Goal: Task Accomplishment & Management: Manage account settings

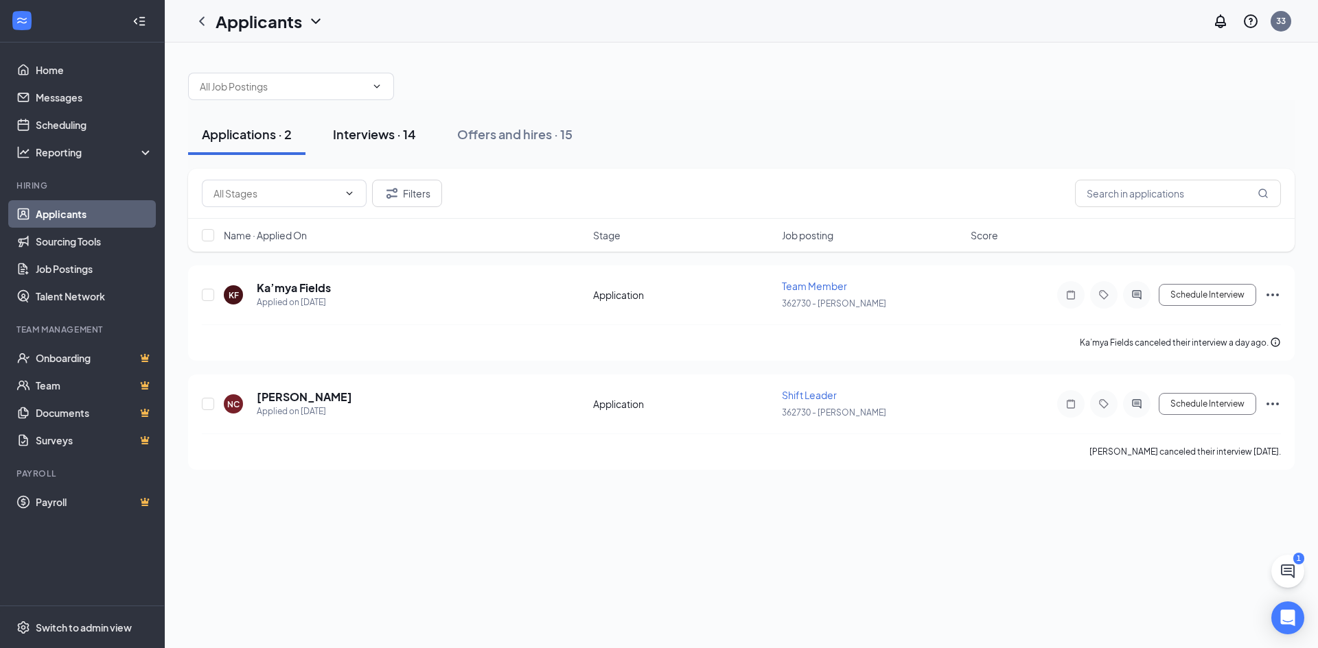
click at [386, 128] on div "Interviews · 14" at bounding box center [374, 134] width 83 height 17
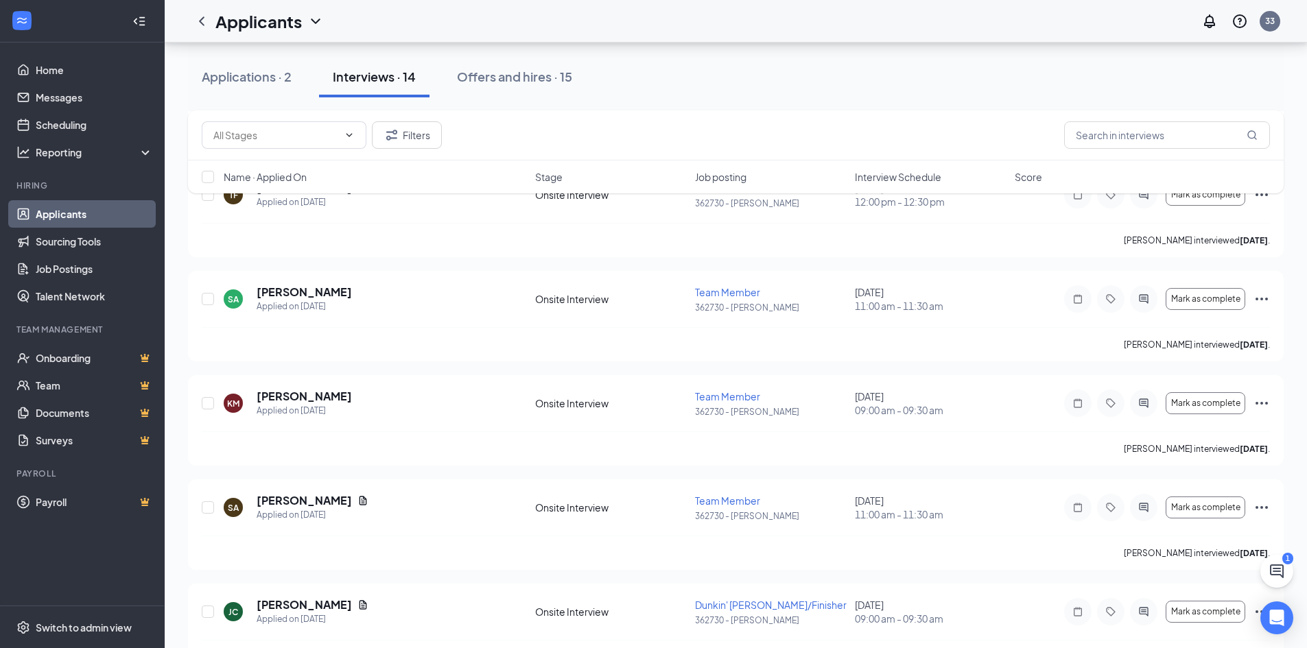
scroll to position [663, 0]
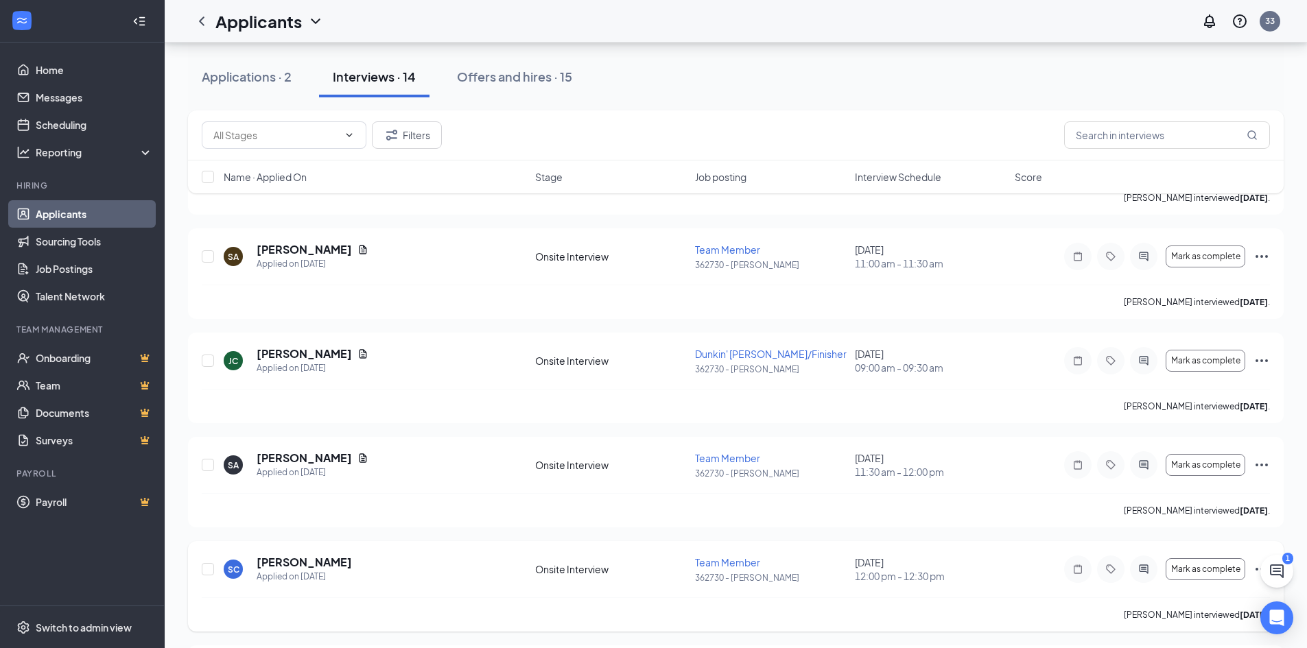
click at [200, 572] on div "SC [PERSON_NAME] Applied on [DATE] Onsite Interview Team Member 362730 - [PERSO…" at bounding box center [736, 586] width 1096 height 91
click at [205, 570] on input "checkbox" at bounding box center [208, 569] width 12 height 12
checkbox input "true"
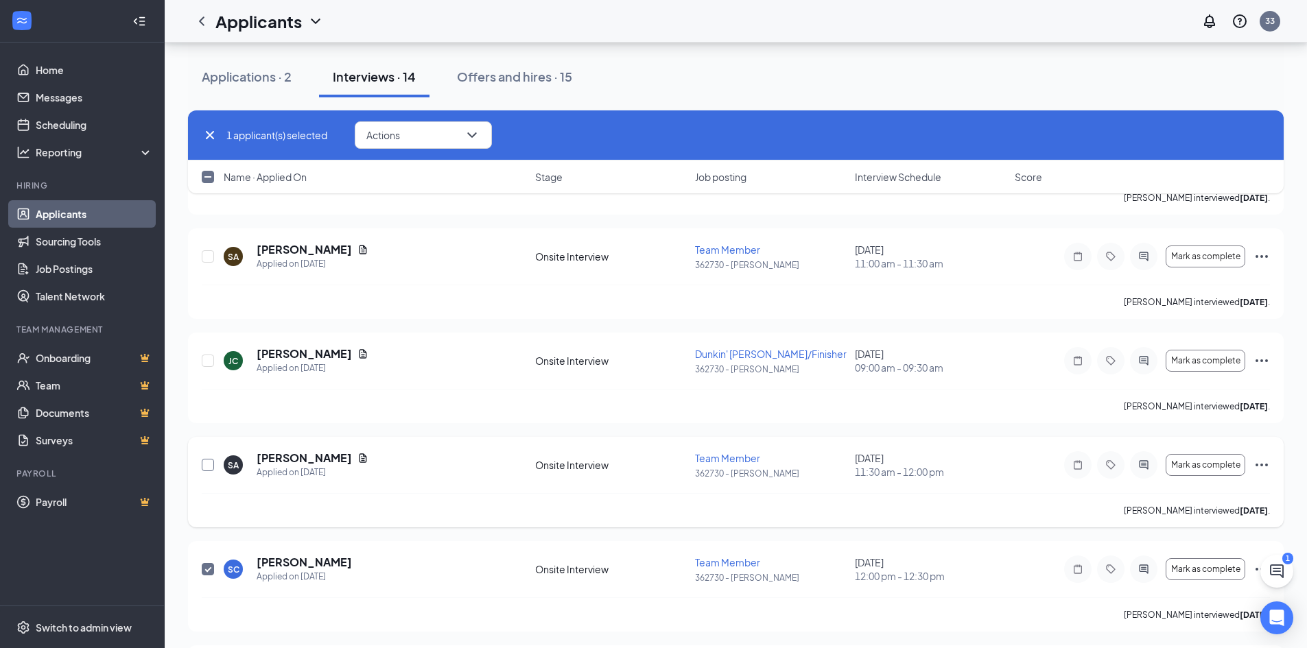
click at [210, 464] on input "checkbox" at bounding box center [208, 465] width 12 height 12
checkbox input "true"
click at [211, 362] on input "checkbox" at bounding box center [208, 361] width 12 height 12
checkbox input "true"
click at [209, 255] on input "checkbox" at bounding box center [208, 256] width 12 height 12
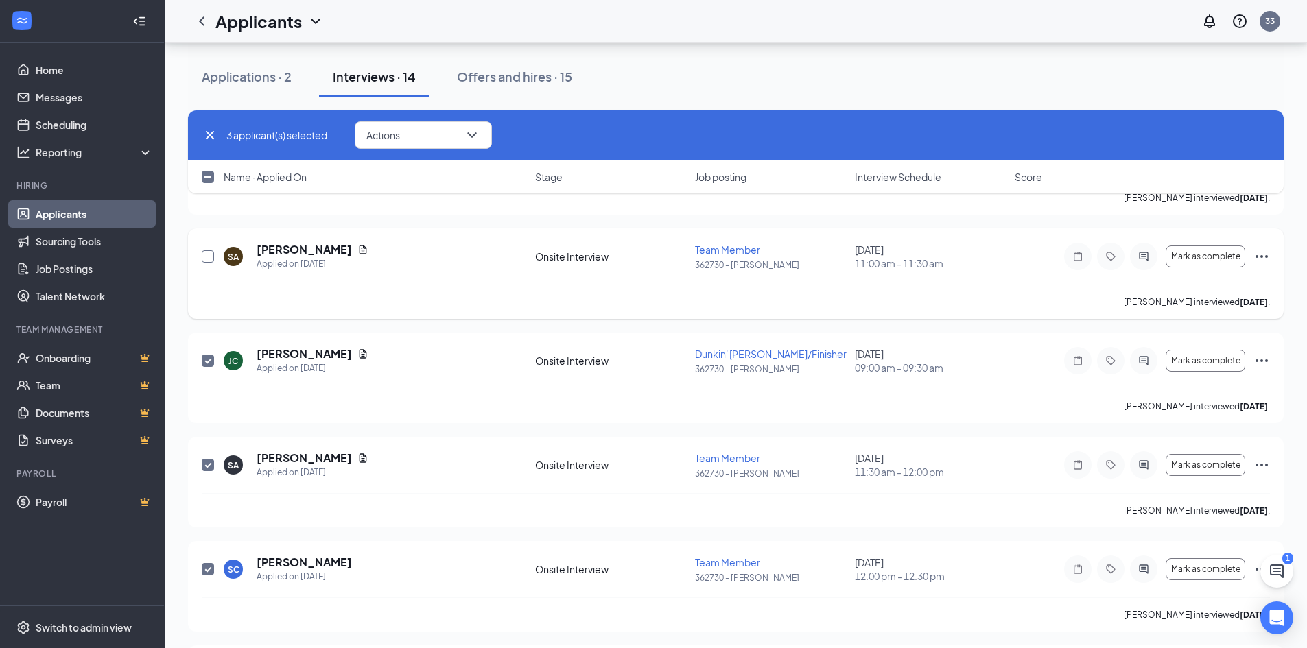
checkbox input "true"
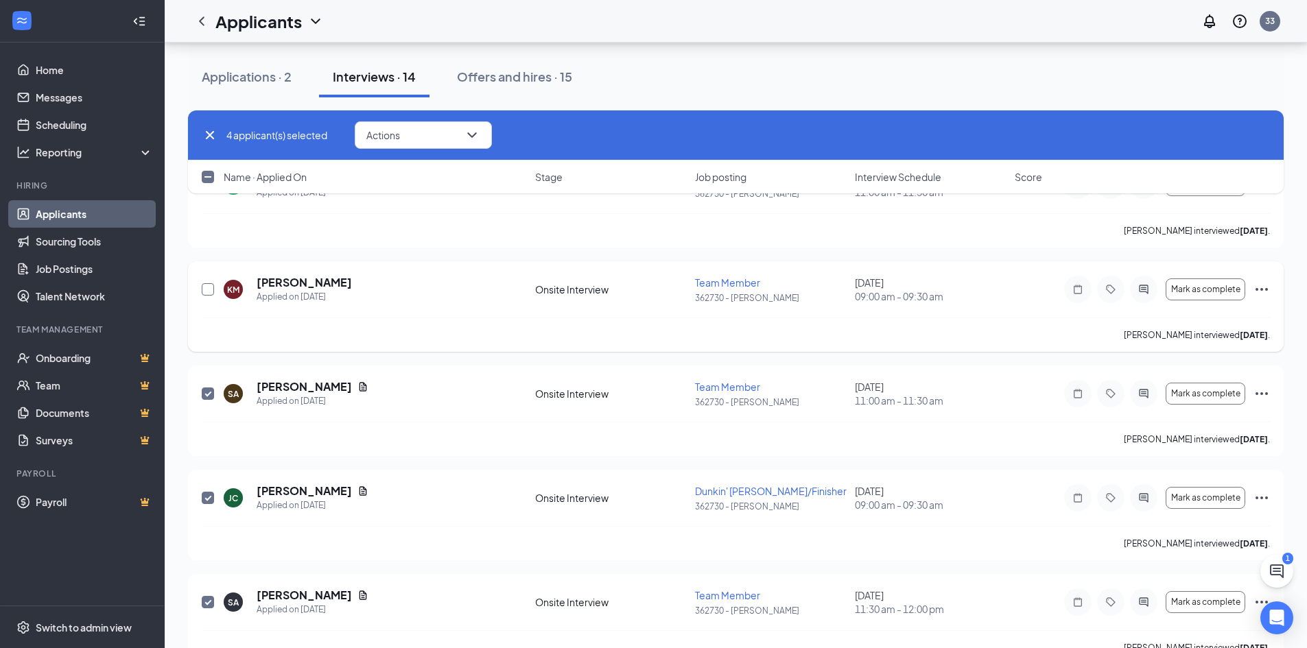
click at [207, 289] on input "checkbox" at bounding box center [208, 289] width 12 height 12
checkbox input "true"
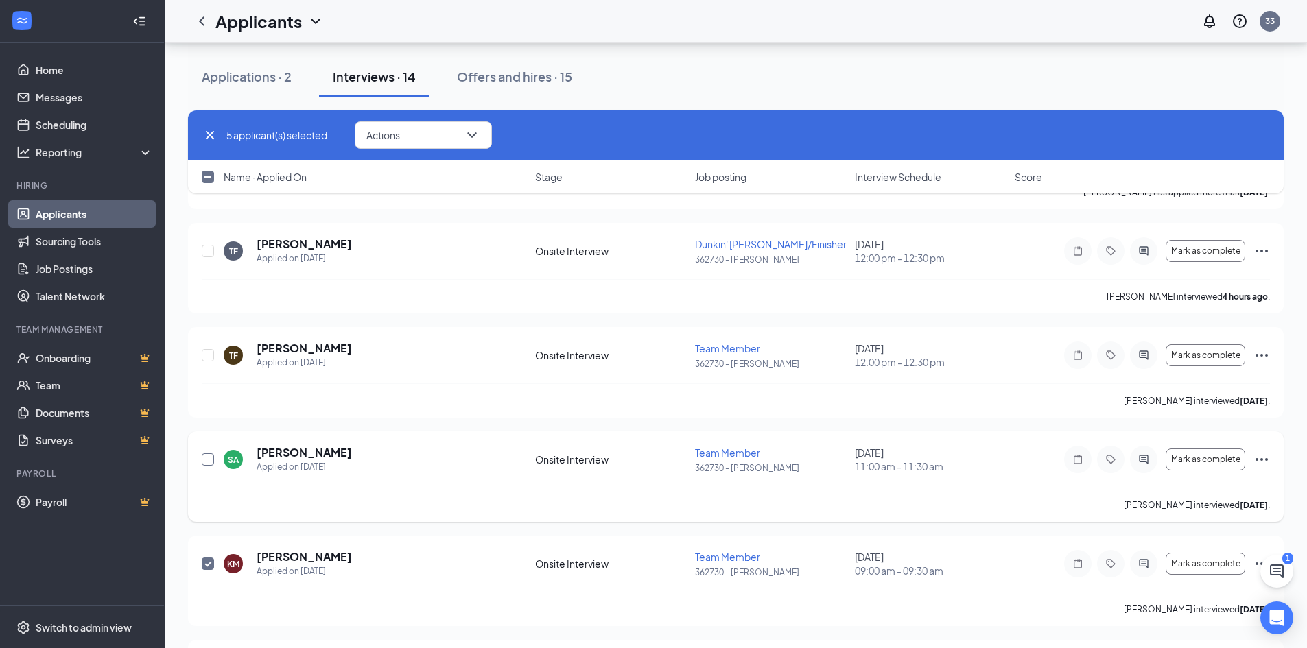
click at [207, 454] on input "checkbox" at bounding box center [208, 460] width 12 height 12
checkbox input "true"
click at [209, 354] on input "checkbox" at bounding box center [208, 355] width 12 height 12
checkbox input "true"
click at [208, 253] on input "checkbox" at bounding box center [208, 251] width 12 height 12
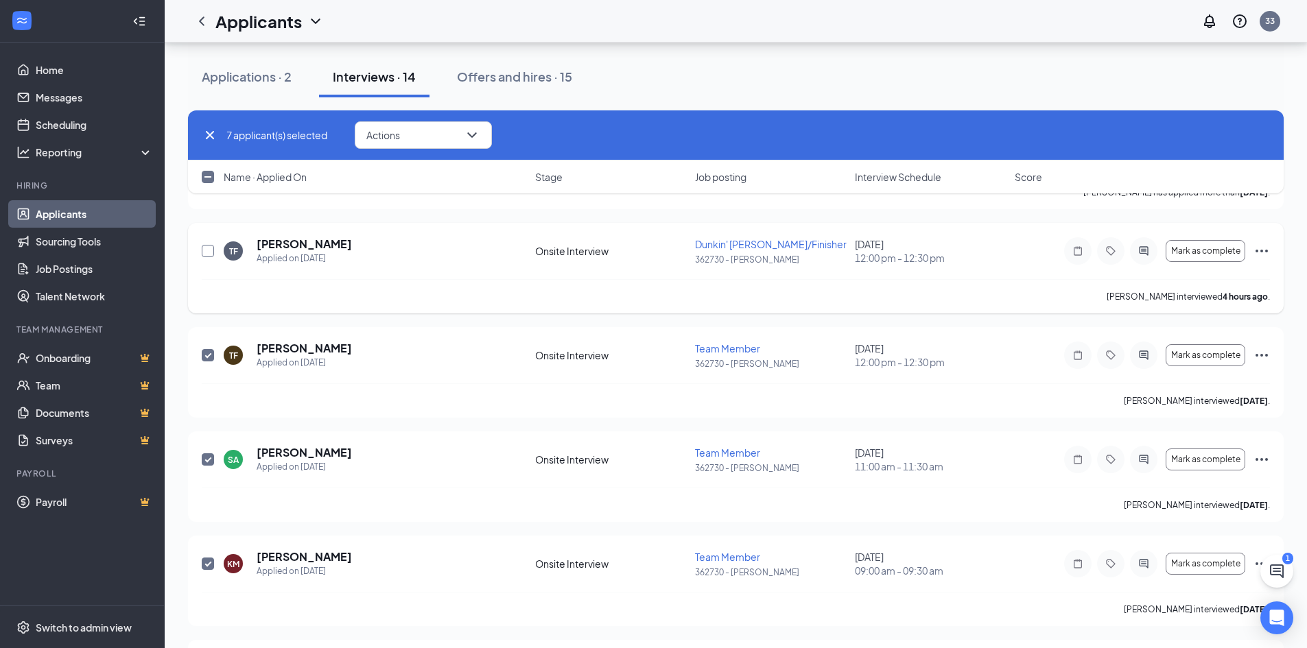
checkbox input "true"
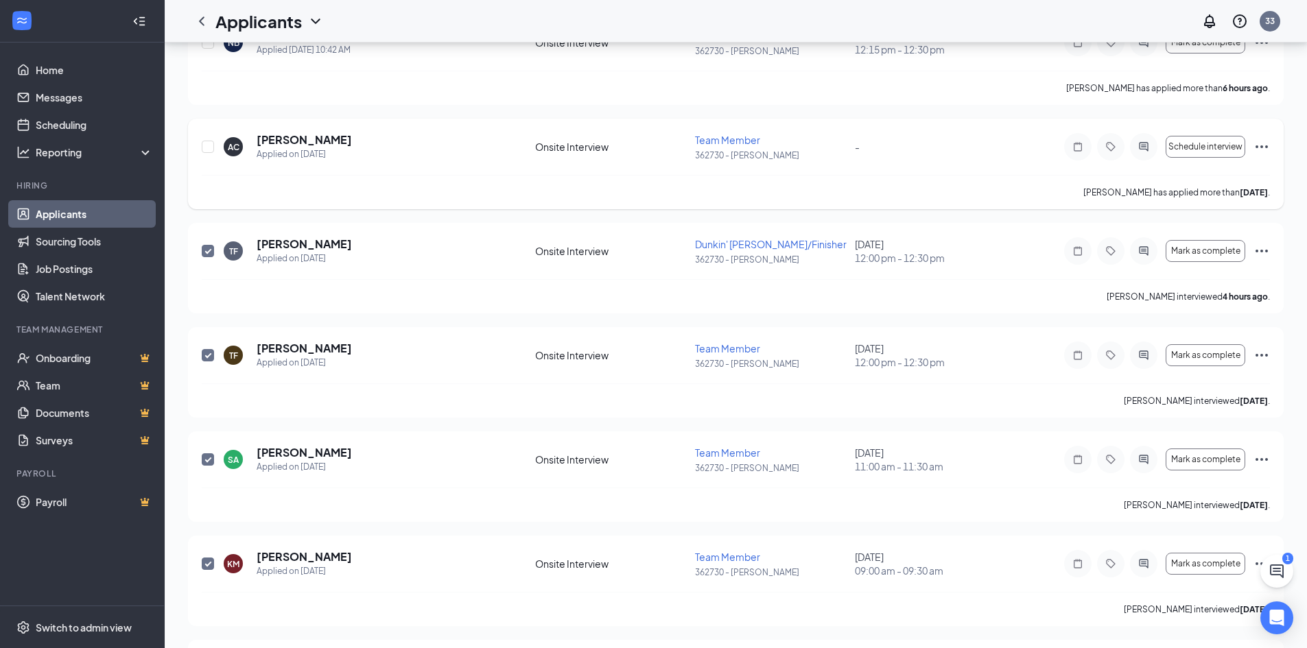
scroll to position [0, 0]
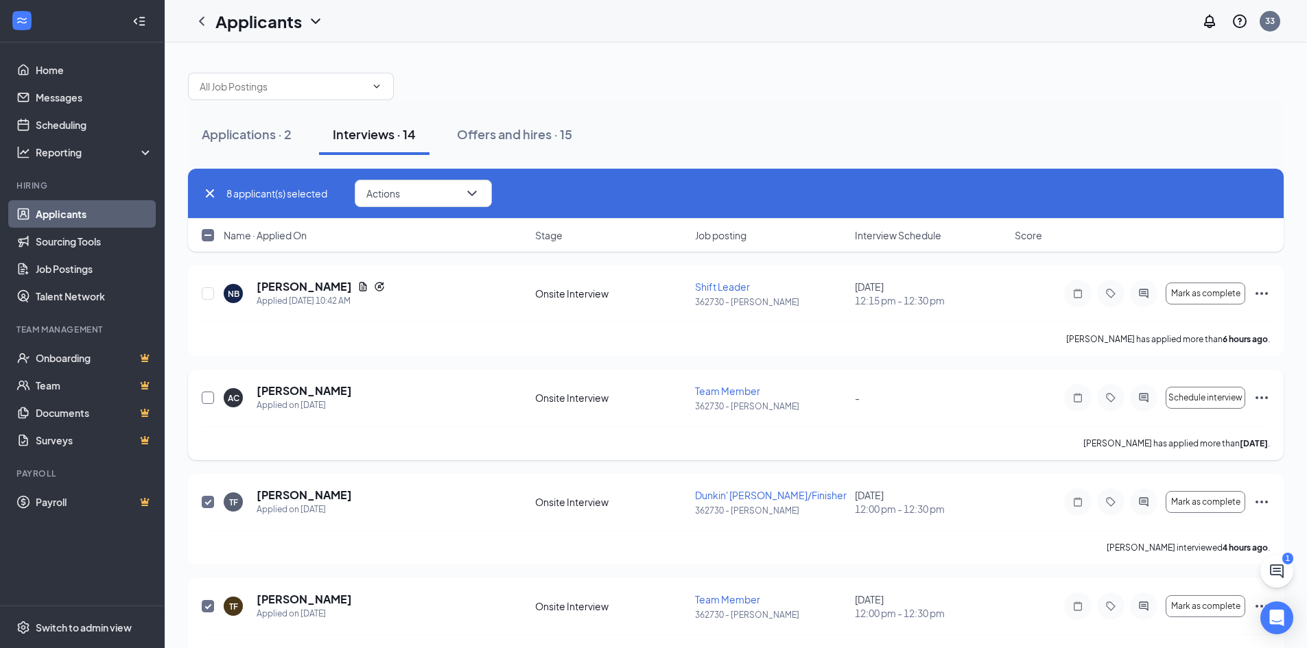
click at [207, 398] on input "checkbox" at bounding box center [208, 398] width 12 height 12
checkbox input "true"
click at [209, 291] on input "checkbox" at bounding box center [208, 294] width 12 height 12
click at [492, 193] on button "Actions" at bounding box center [428, 193] width 137 height 27
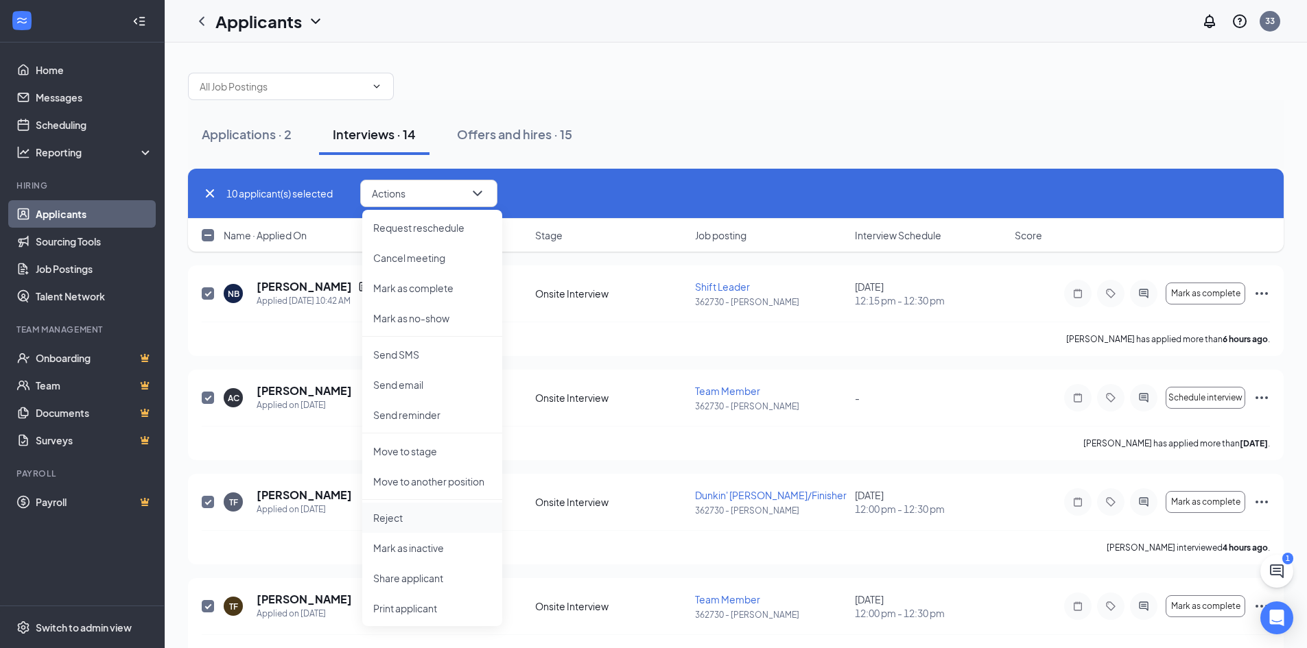
click at [426, 524] on p "Reject" at bounding box center [432, 518] width 118 height 14
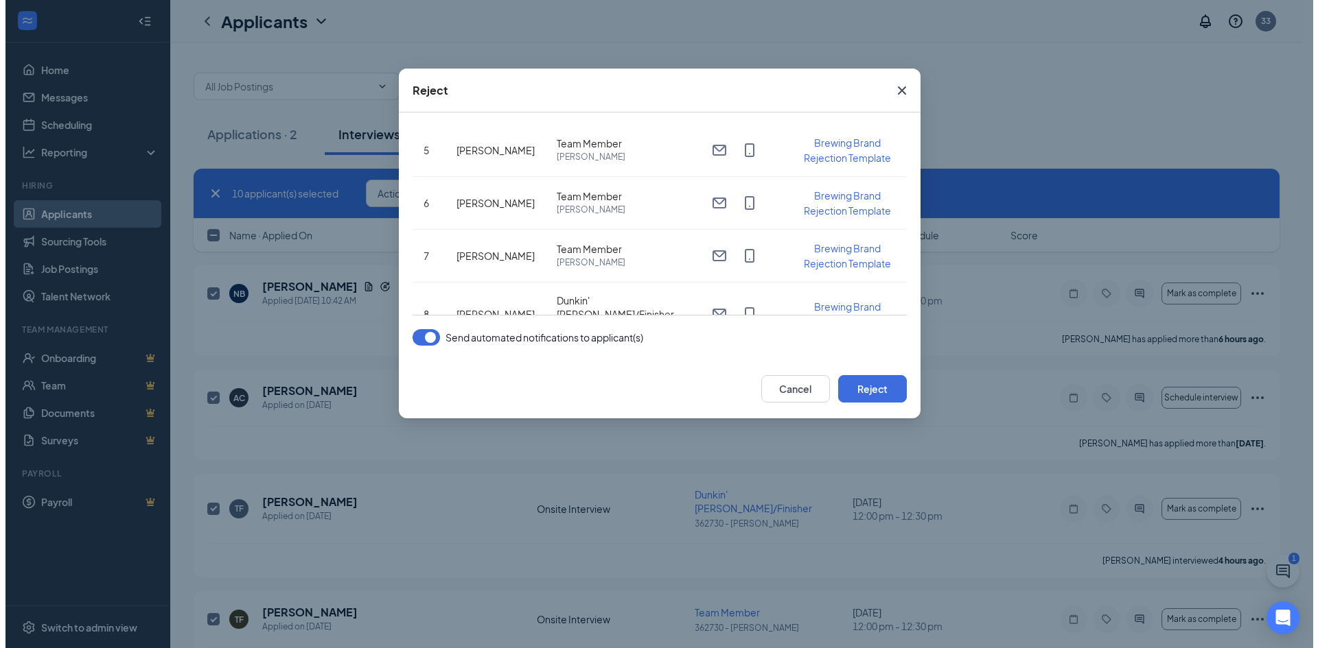
scroll to position [412, 0]
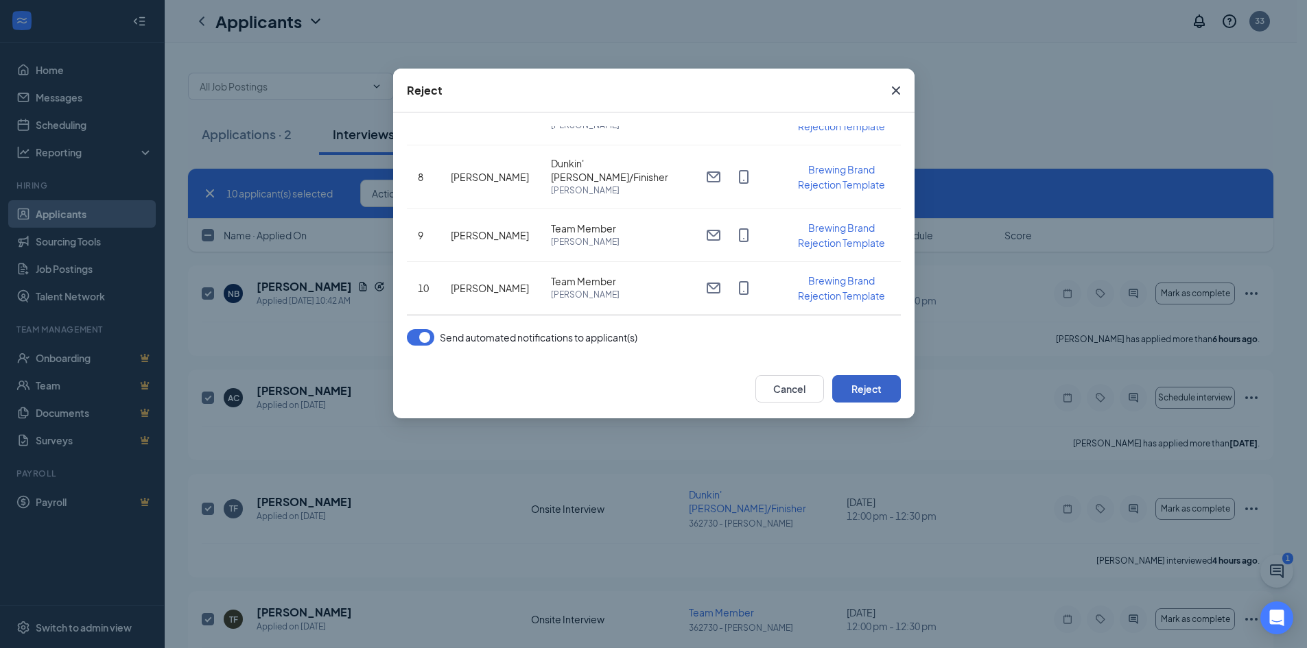
click at [877, 385] on button "Reject" at bounding box center [866, 388] width 69 height 27
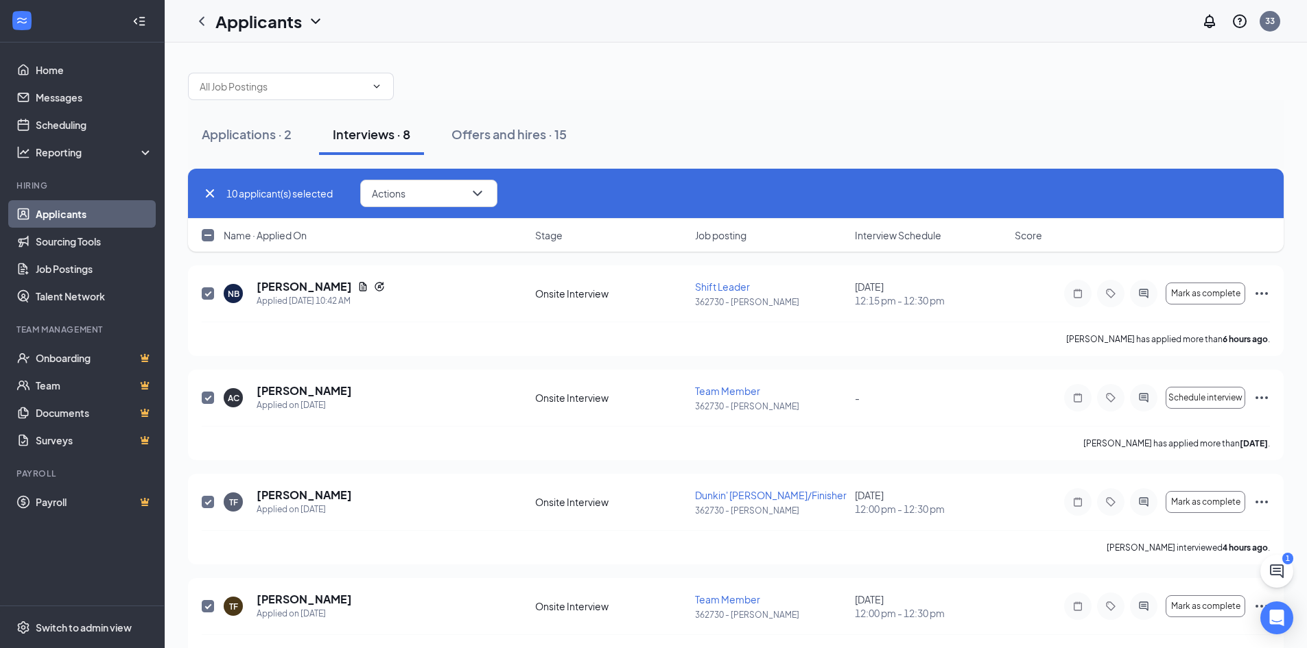
checkbox input "false"
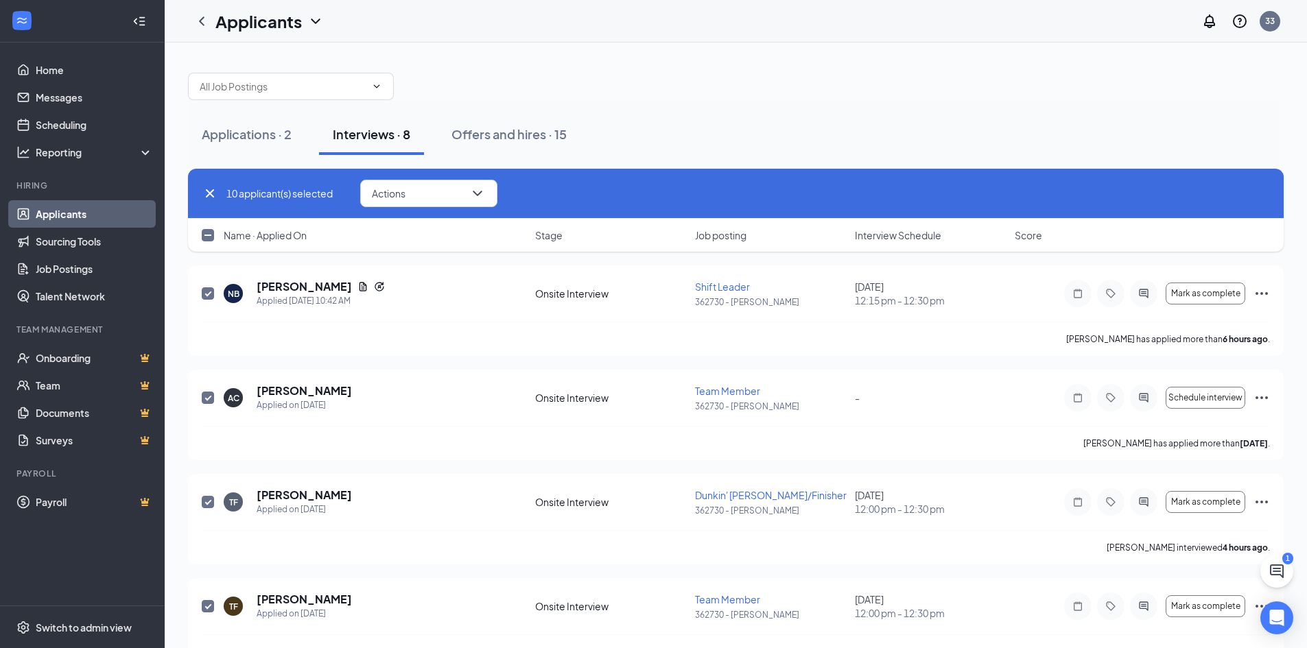
checkbox input "false"
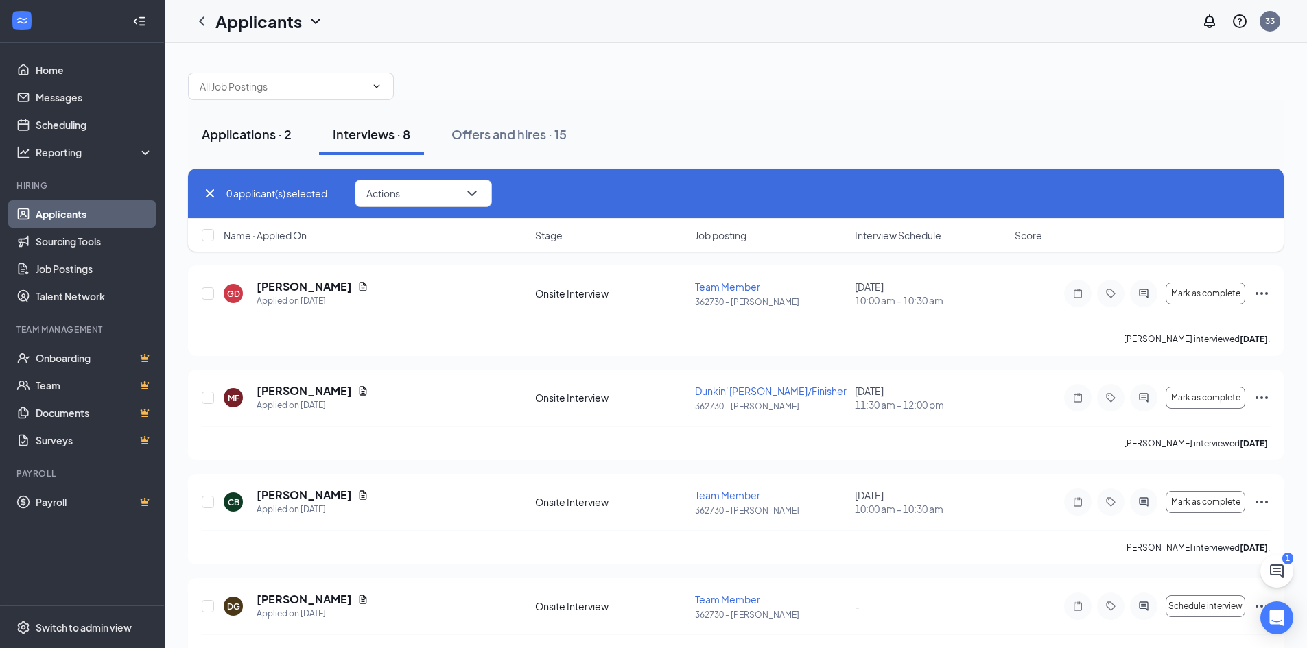
click at [224, 150] on button "Applications · 2" at bounding box center [246, 134] width 117 height 41
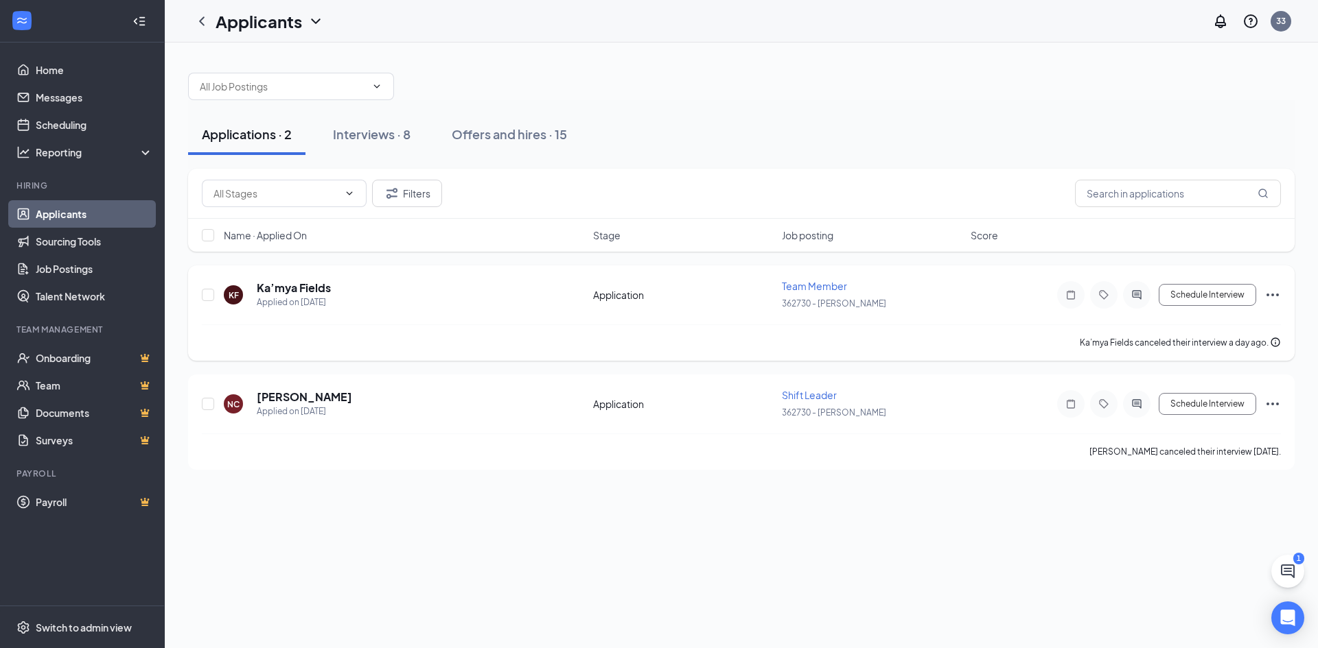
click at [1278, 295] on icon "Ellipses" at bounding box center [1272, 295] width 12 height 3
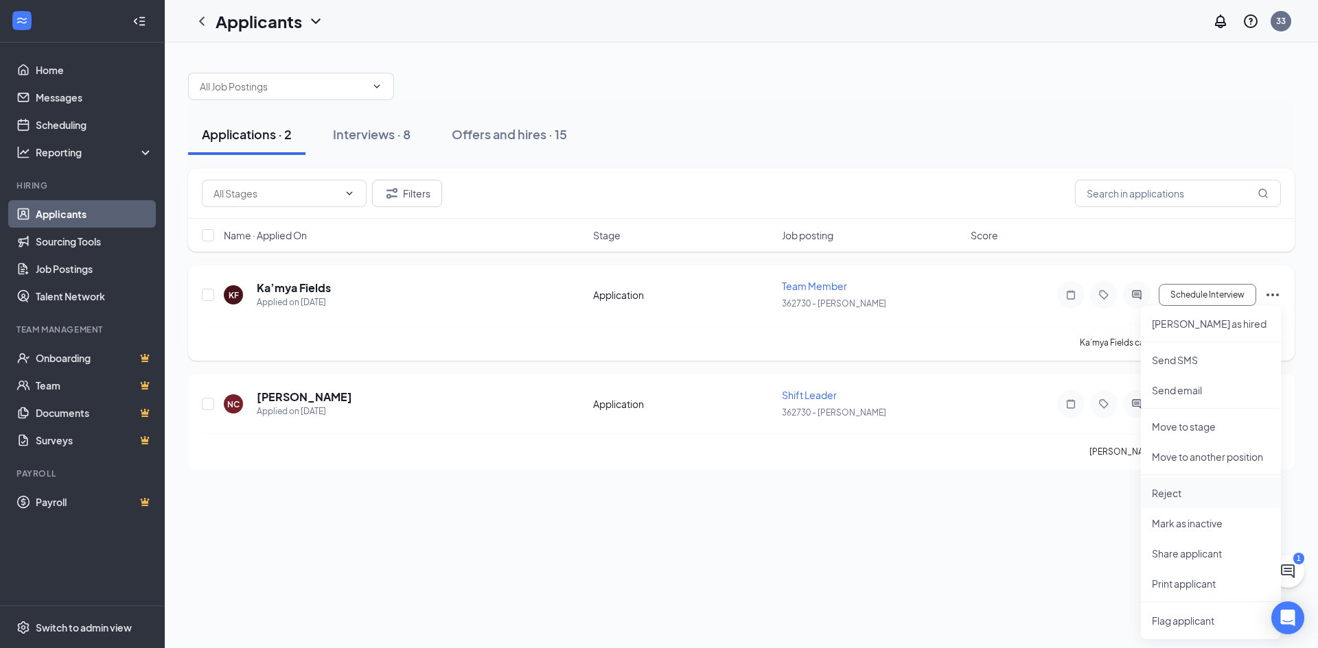
click at [1175, 498] on p "Reject" at bounding box center [1211, 494] width 118 height 14
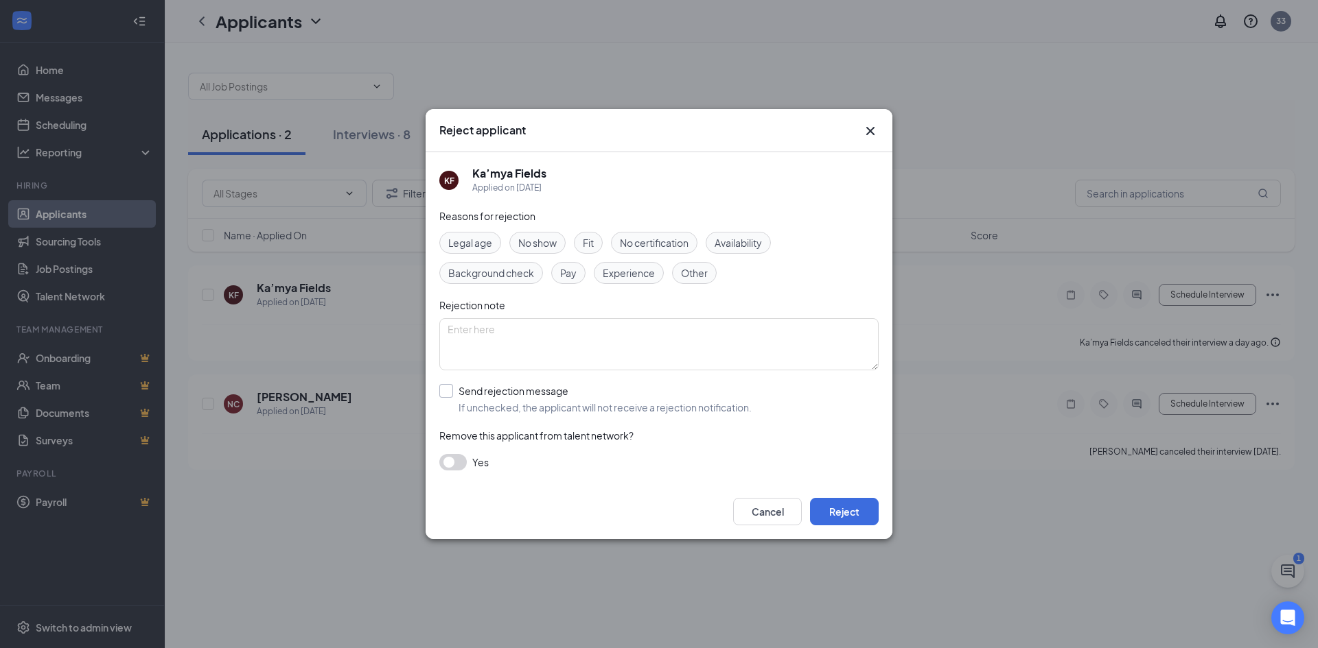
click at [441, 397] on input "Send rejection message If unchecked, the applicant will not receive a rejection…" at bounding box center [595, 399] width 312 height 30
checkbox input "true"
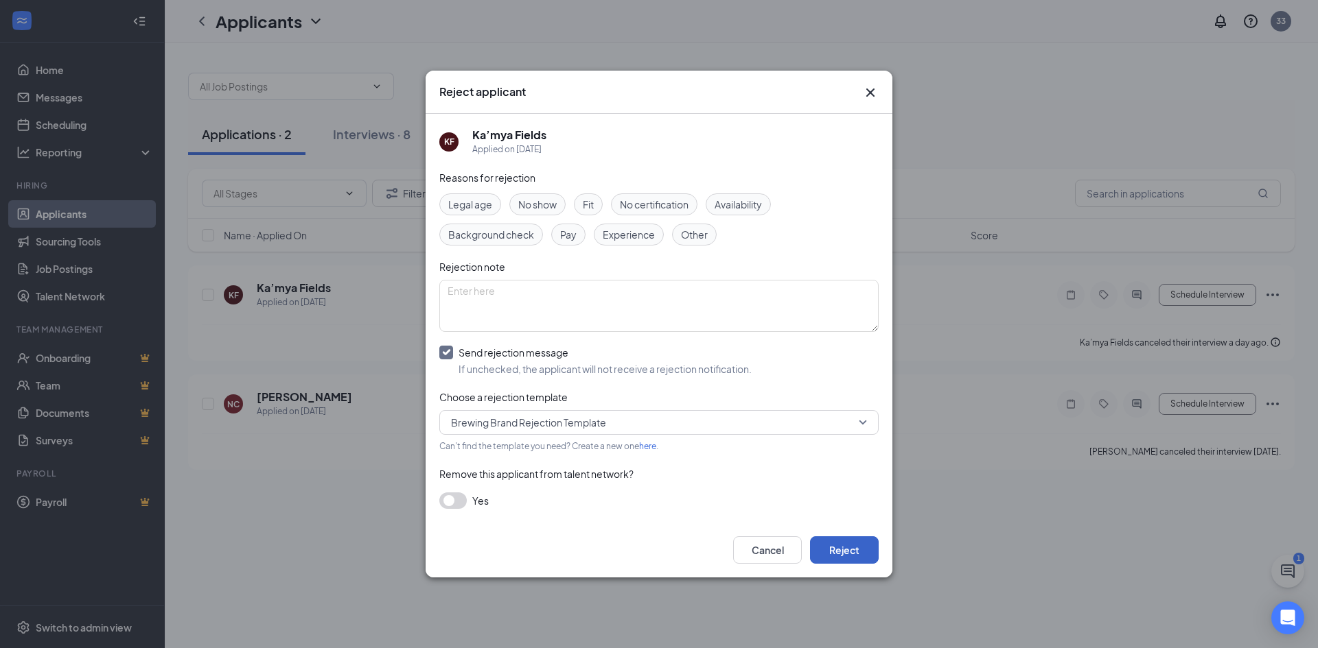
drag, startPoint x: 823, startPoint y: 546, endPoint x: 657, endPoint y: 200, distance: 383.4
click at [657, 200] on div "Reject applicant KF Ka’mya Fields Applied on [DATE] Reasons for rejection Legal…" at bounding box center [658, 325] width 467 height 508
click at [735, 198] on span "Availability" at bounding box center [737, 204] width 47 height 15
click at [849, 556] on button "Reject" at bounding box center [844, 550] width 69 height 27
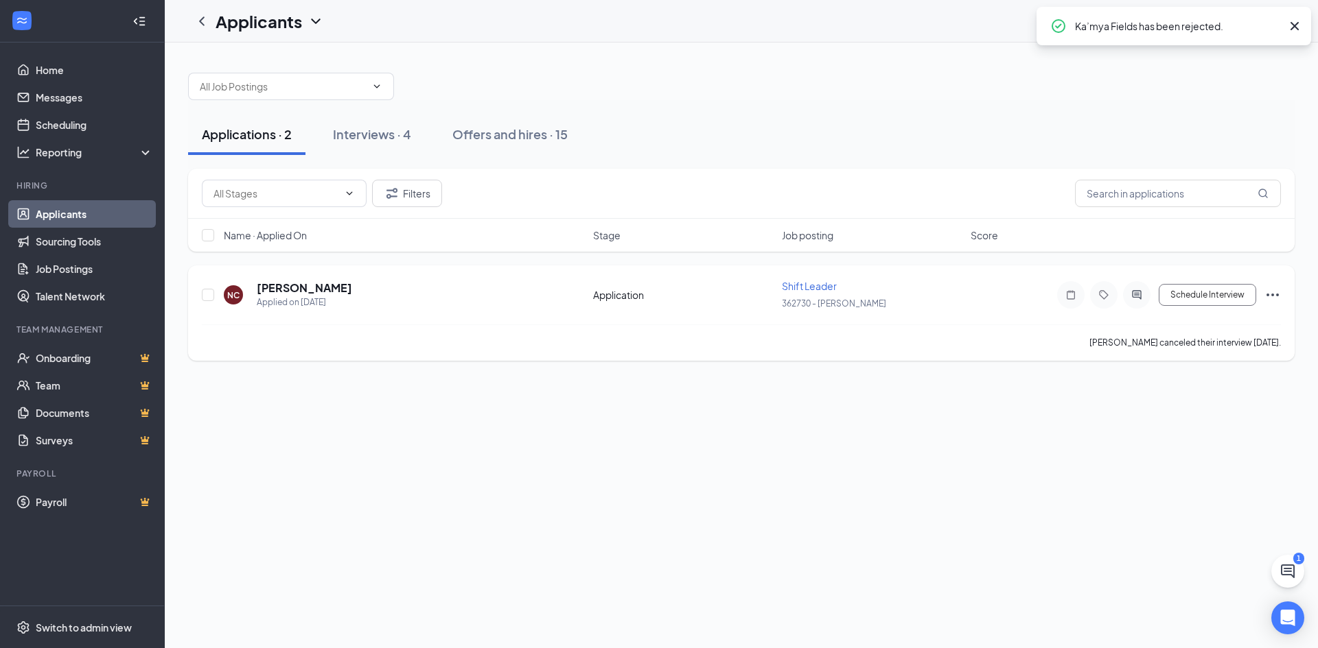
click at [1270, 295] on icon "Ellipses" at bounding box center [1272, 295] width 16 height 16
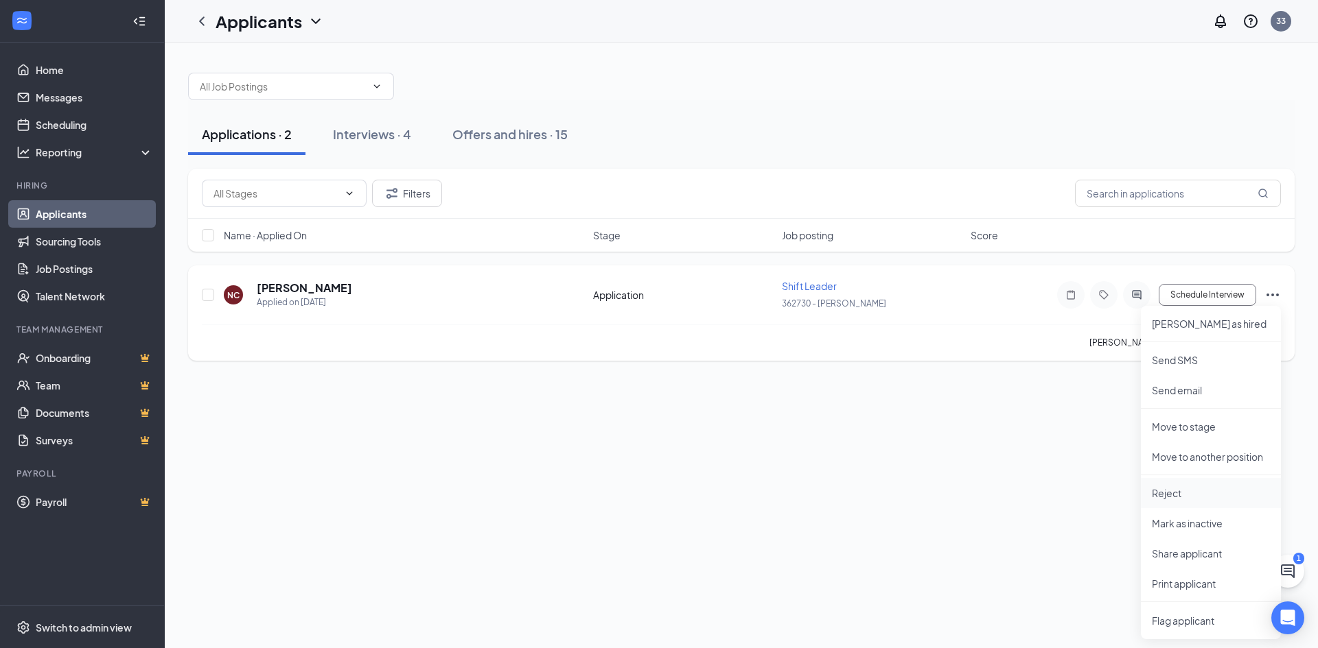
click at [1170, 497] on p "Reject" at bounding box center [1211, 494] width 118 height 14
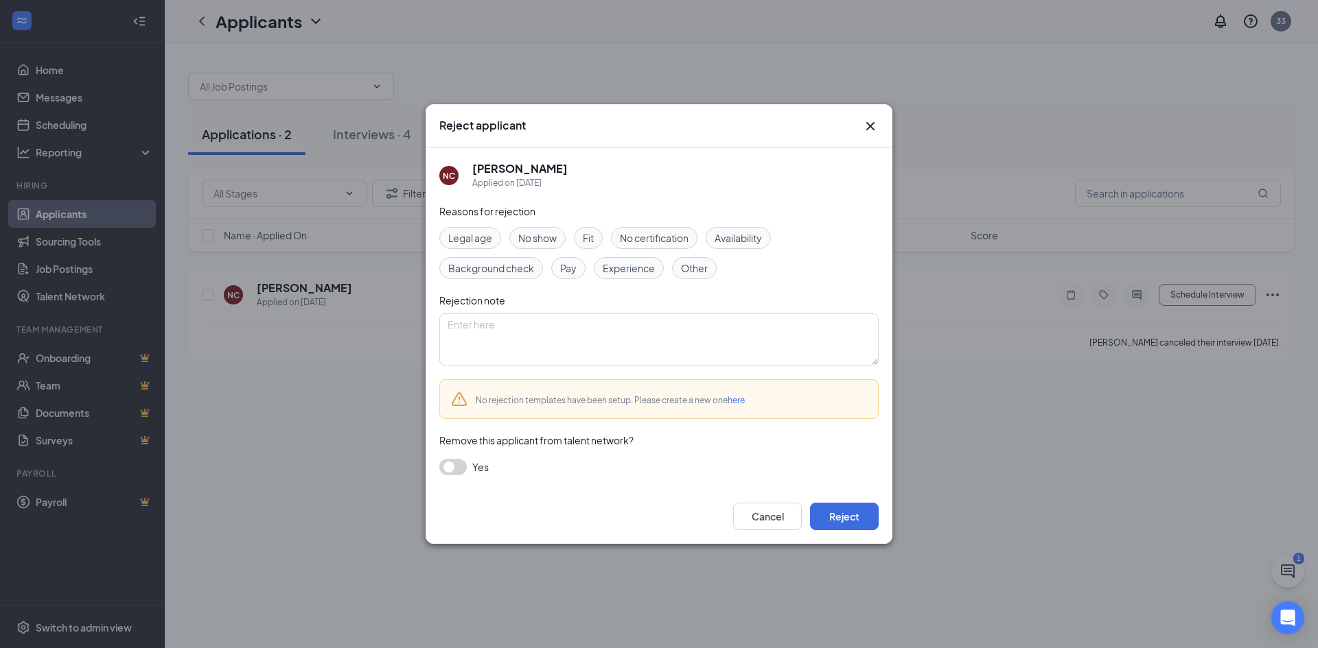
click at [727, 237] on span "Availability" at bounding box center [737, 238] width 47 height 15
click at [850, 518] on button "Reject" at bounding box center [844, 516] width 69 height 27
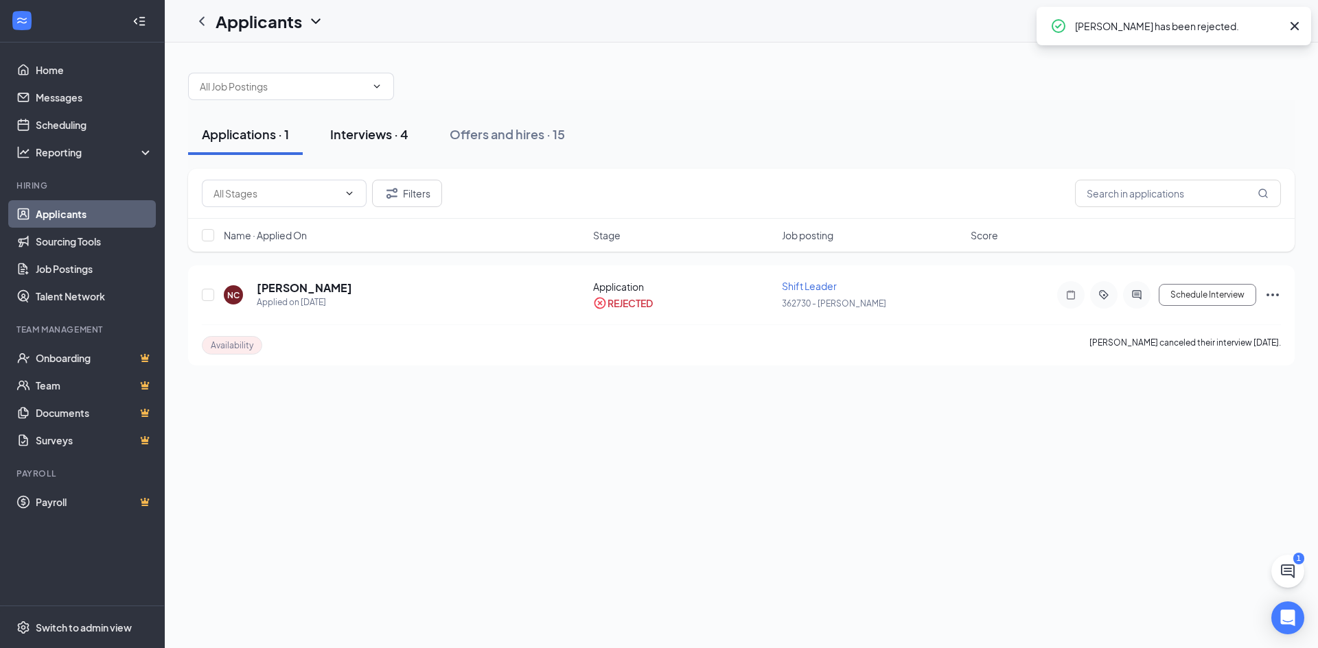
click at [357, 140] on div "Interviews · 4" at bounding box center [369, 134] width 78 height 17
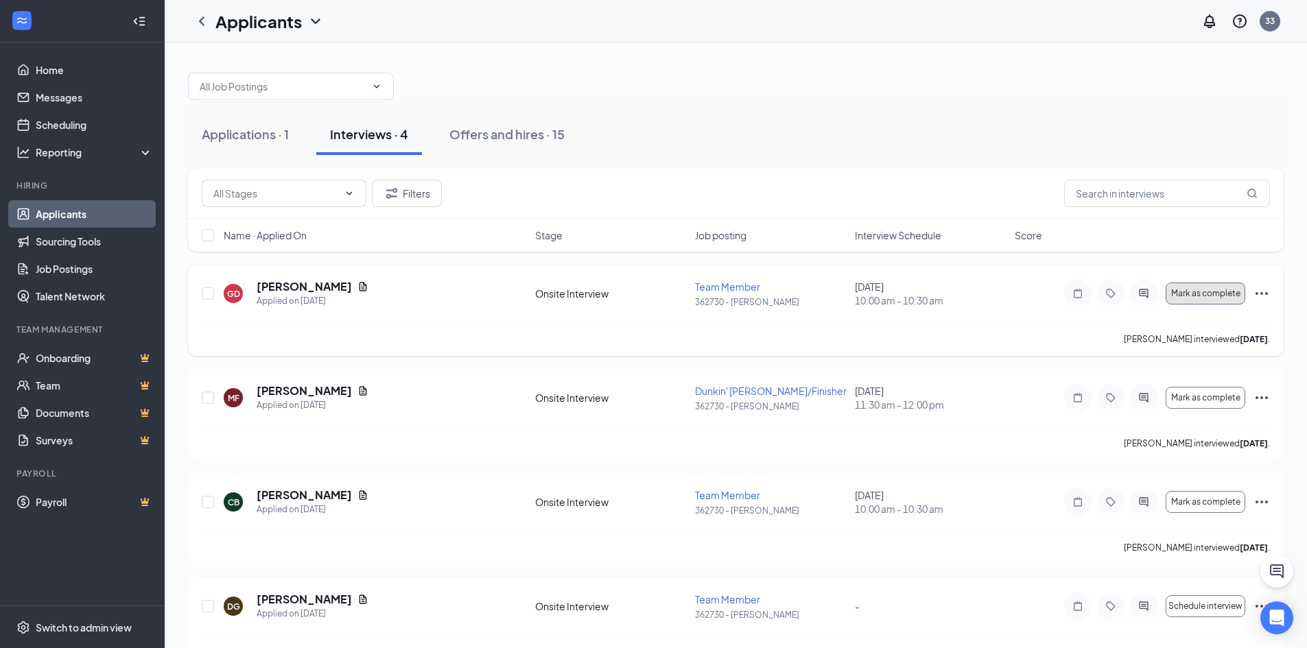
click at [1223, 296] on span "Mark as complete" at bounding box center [1205, 294] width 69 height 10
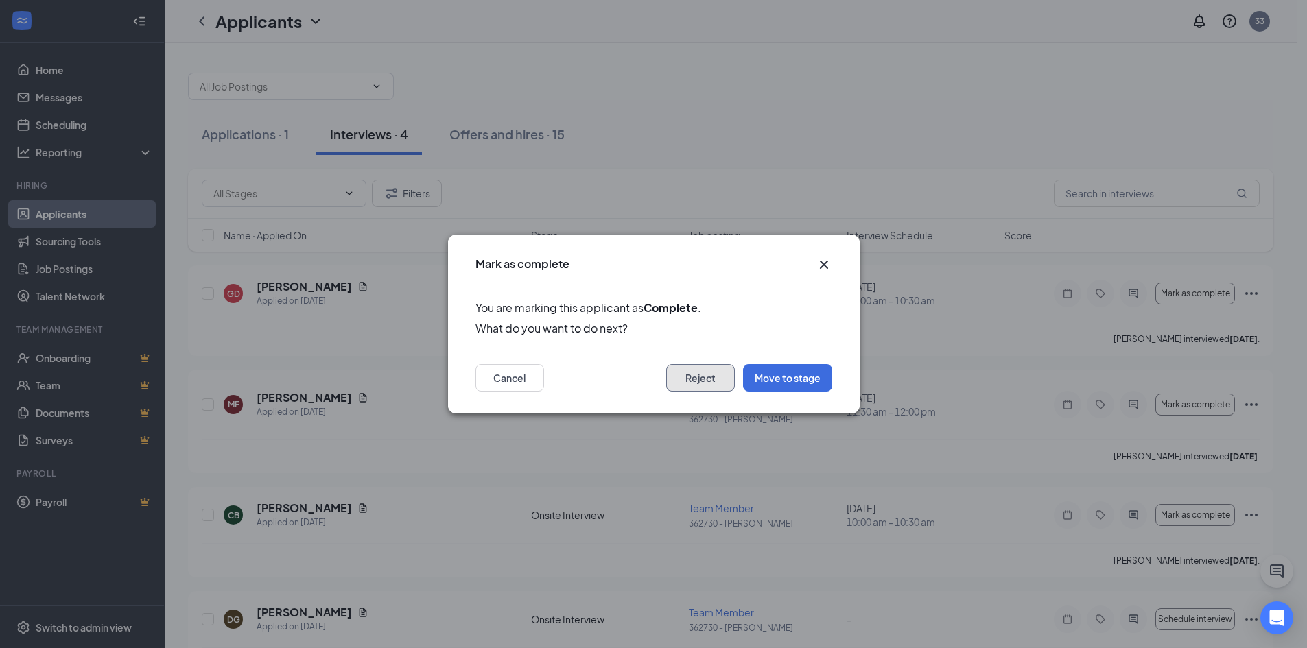
click at [690, 379] on button "Reject" at bounding box center [700, 377] width 69 height 27
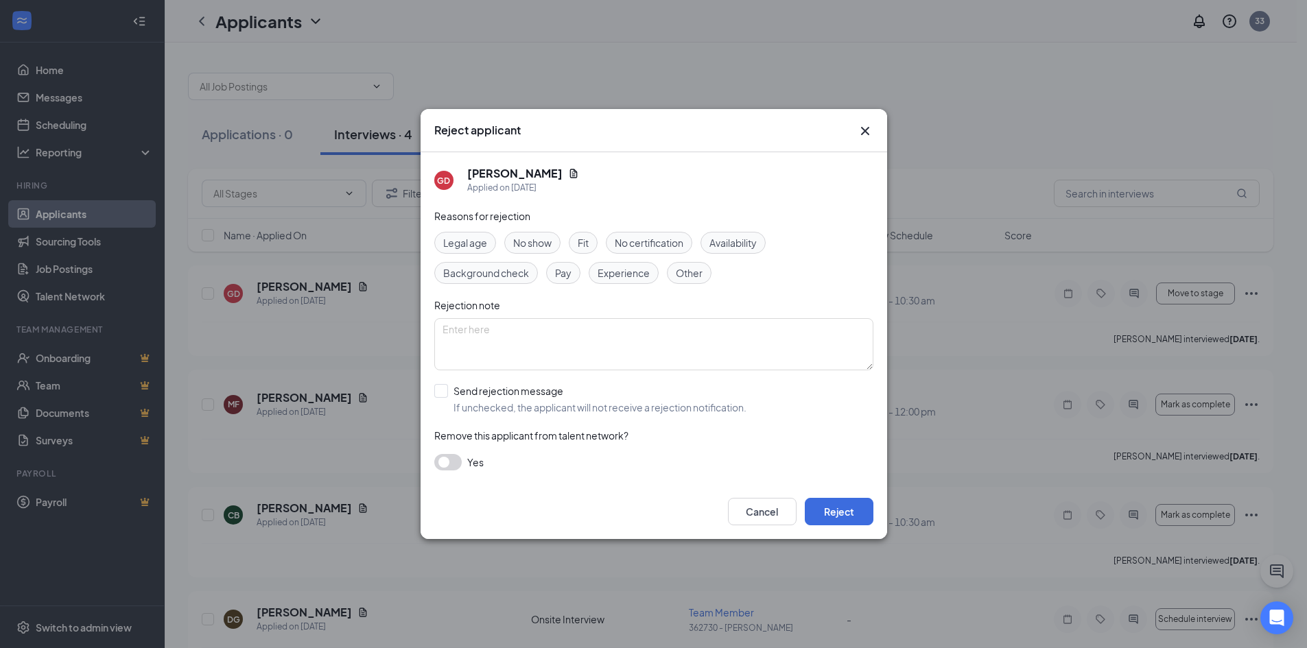
click at [728, 246] on span "Availability" at bounding box center [733, 242] width 47 height 15
click at [445, 390] on input "Send rejection message If unchecked, the applicant will not receive a rejection…" at bounding box center [590, 399] width 312 height 30
checkbox input "true"
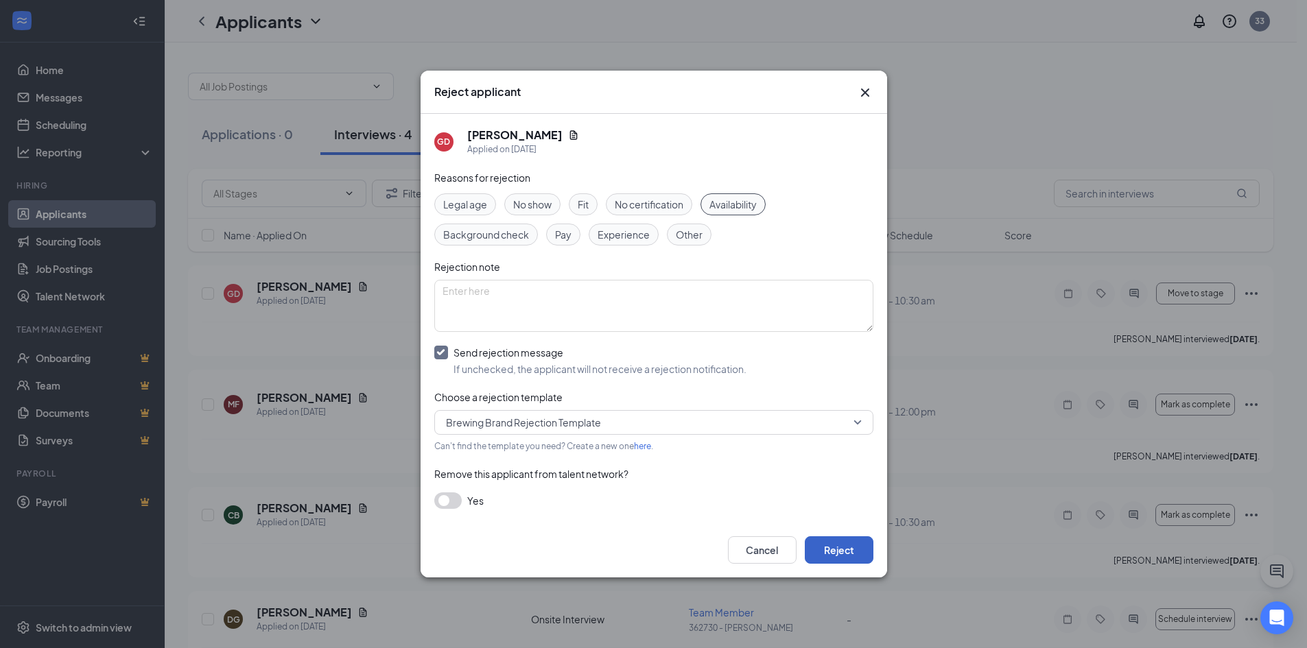
click at [829, 547] on button "Reject" at bounding box center [839, 550] width 69 height 27
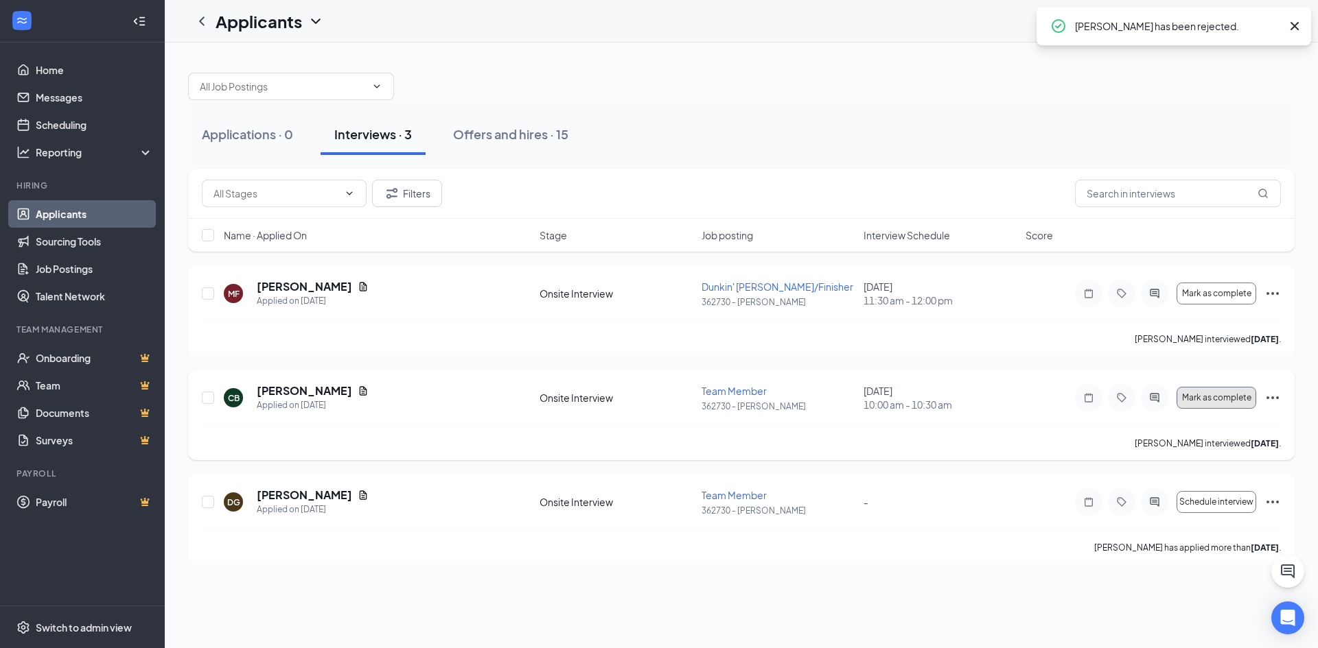
click at [1229, 404] on button "Mark as complete" at bounding box center [1216, 398] width 80 height 22
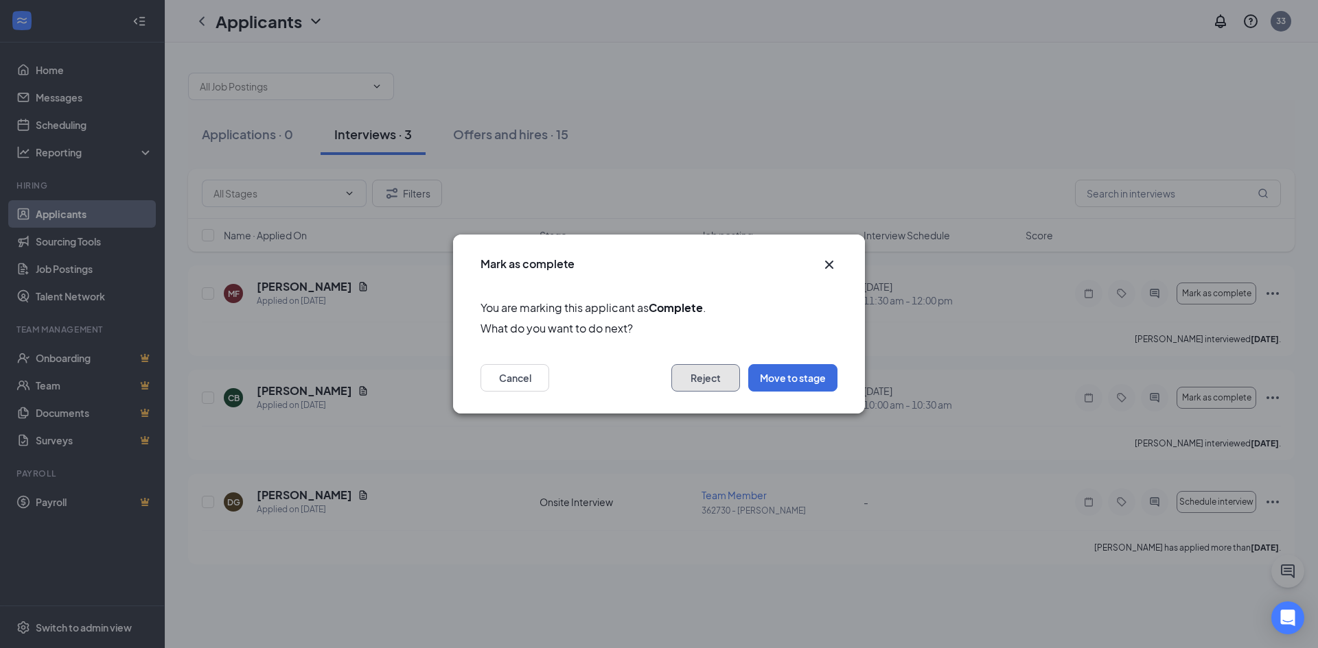
click at [697, 378] on button "Reject" at bounding box center [705, 377] width 69 height 27
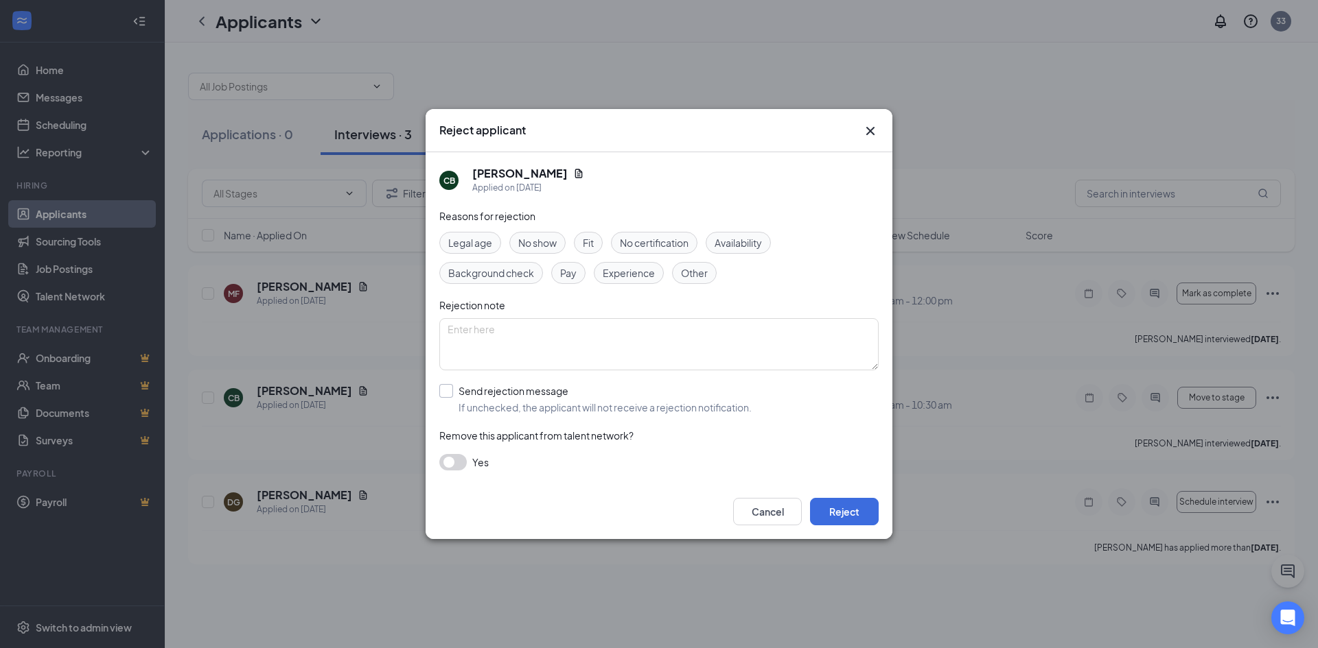
click at [442, 388] on input "Send rejection message If unchecked, the applicant will not receive a rejection…" at bounding box center [595, 399] width 312 height 30
checkbox input "true"
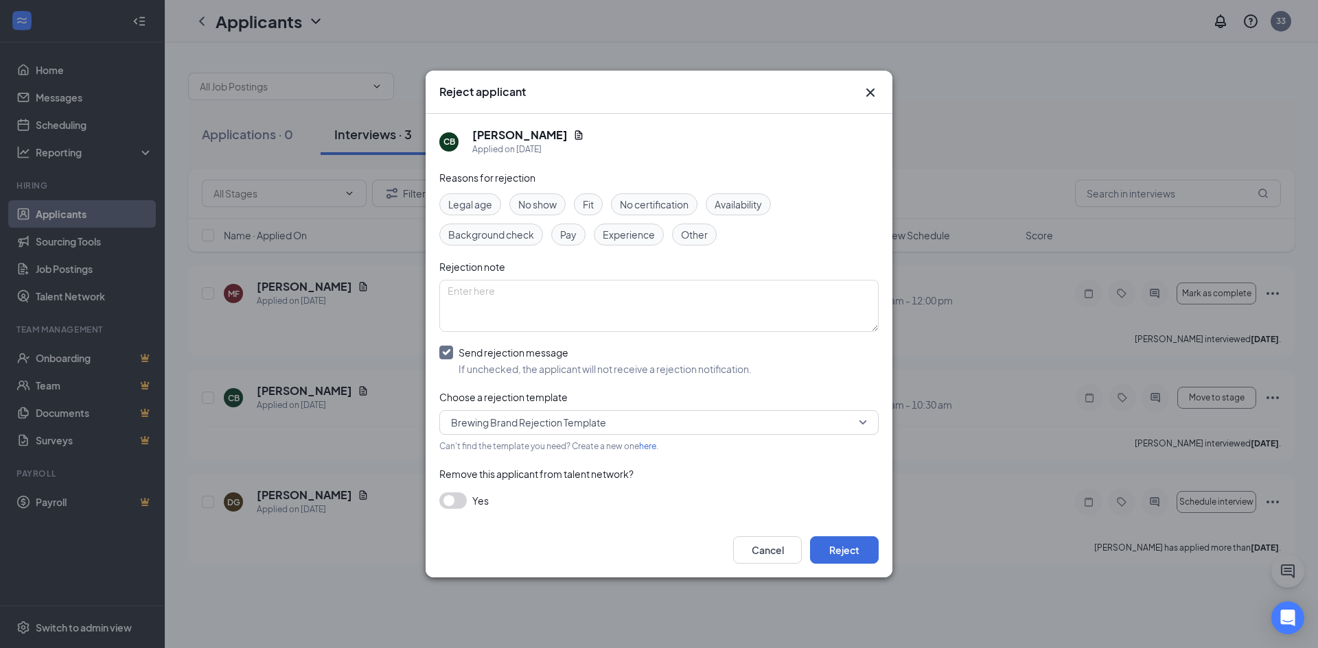
click at [736, 203] on span "Availability" at bounding box center [737, 204] width 47 height 15
click at [847, 555] on button "Reject" at bounding box center [844, 550] width 69 height 27
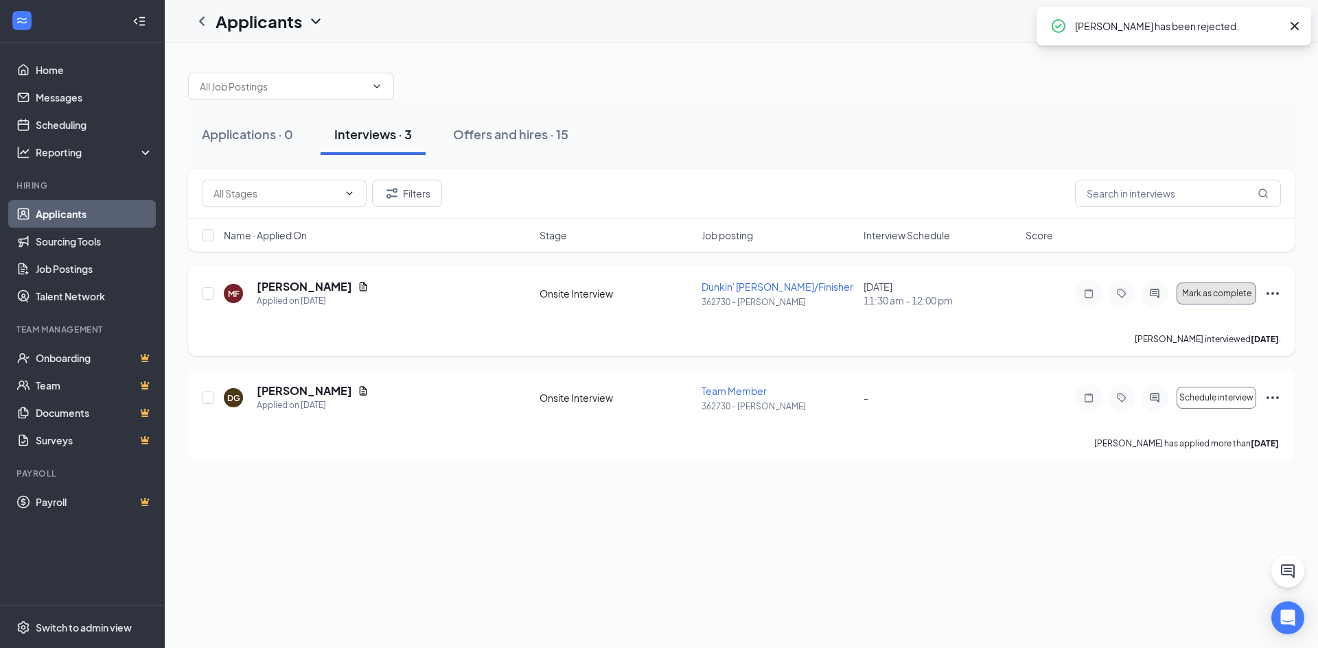
click at [1242, 298] on span "Mark as complete" at bounding box center [1216, 294] width 69 height 10
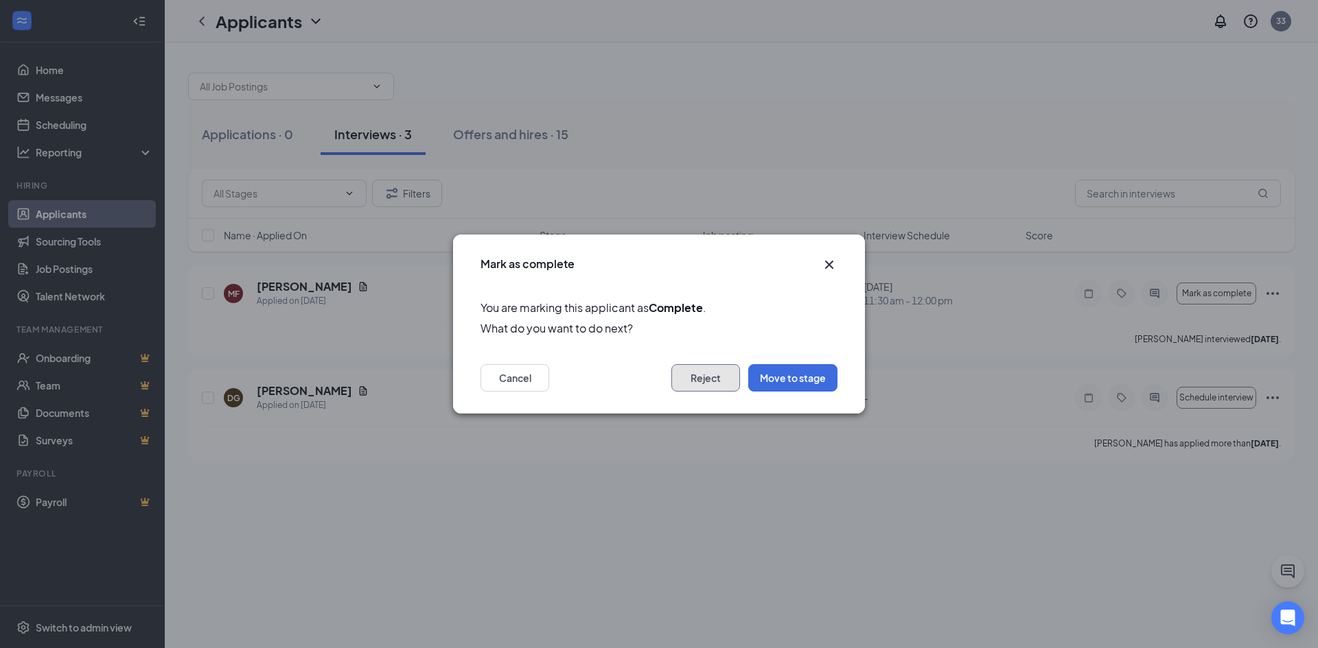
click at [718, 380] on button "Reject" at bounding box center [705, 377] width 69 height 27
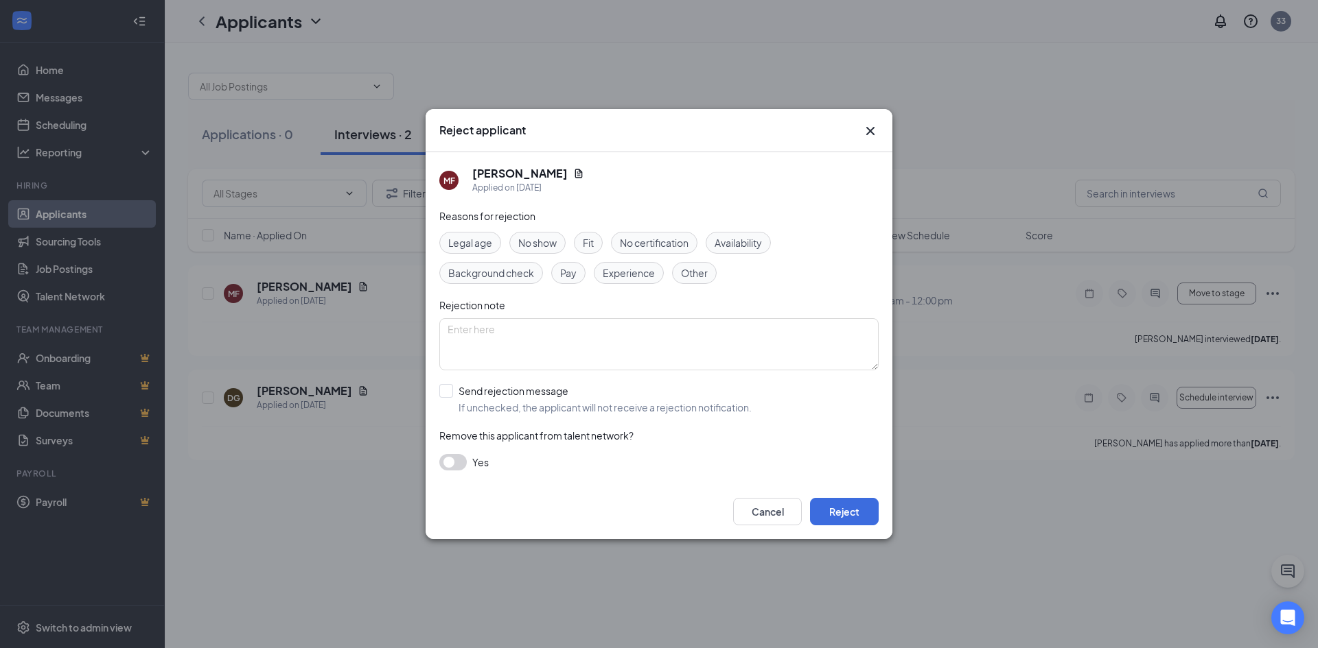
click at [721, 245] on span "Availability" at bounding box center [737, 242] width 47 height 15
click at [450, 382] on div "Reasons for rejection Legal age No show Fit No certification Availability Backg…" at bounding box center [658, 347] width 439 height 276
click at [445, 390] on input "Send rejection message If unchecked, the applicant will not receive a rejection…" at bounding box center [595, 399] width 312 height 30
checkbox input "true"
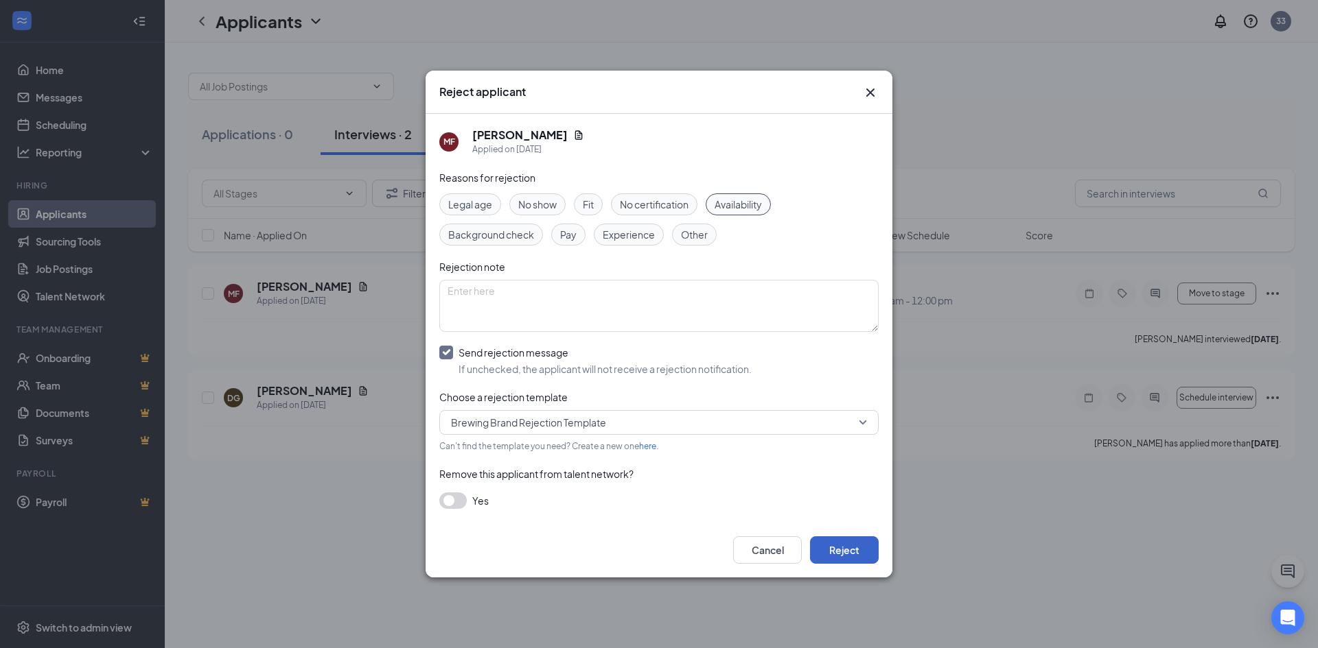
click at [861, 549] on button "Reject" at bounding box center [844, 550] width 69 height 27
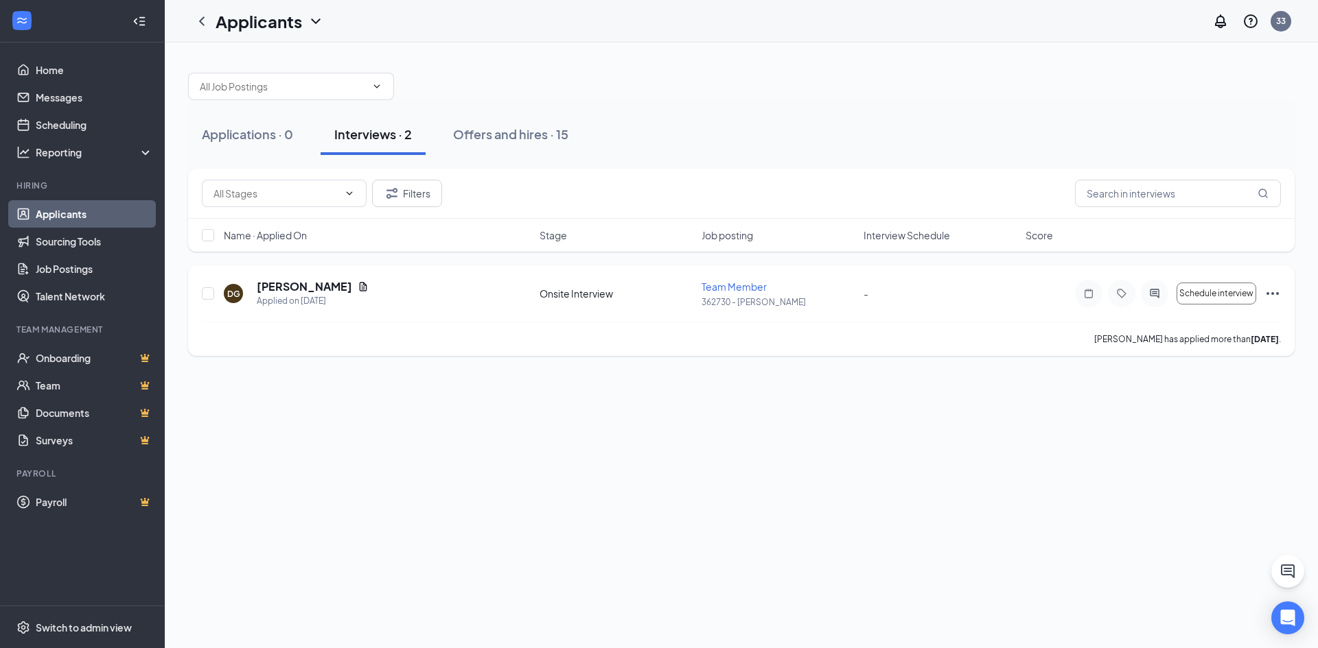
click at [1274, 288] on icon "Ellipses" at bounding box center [1272, 293] width 16 height 16
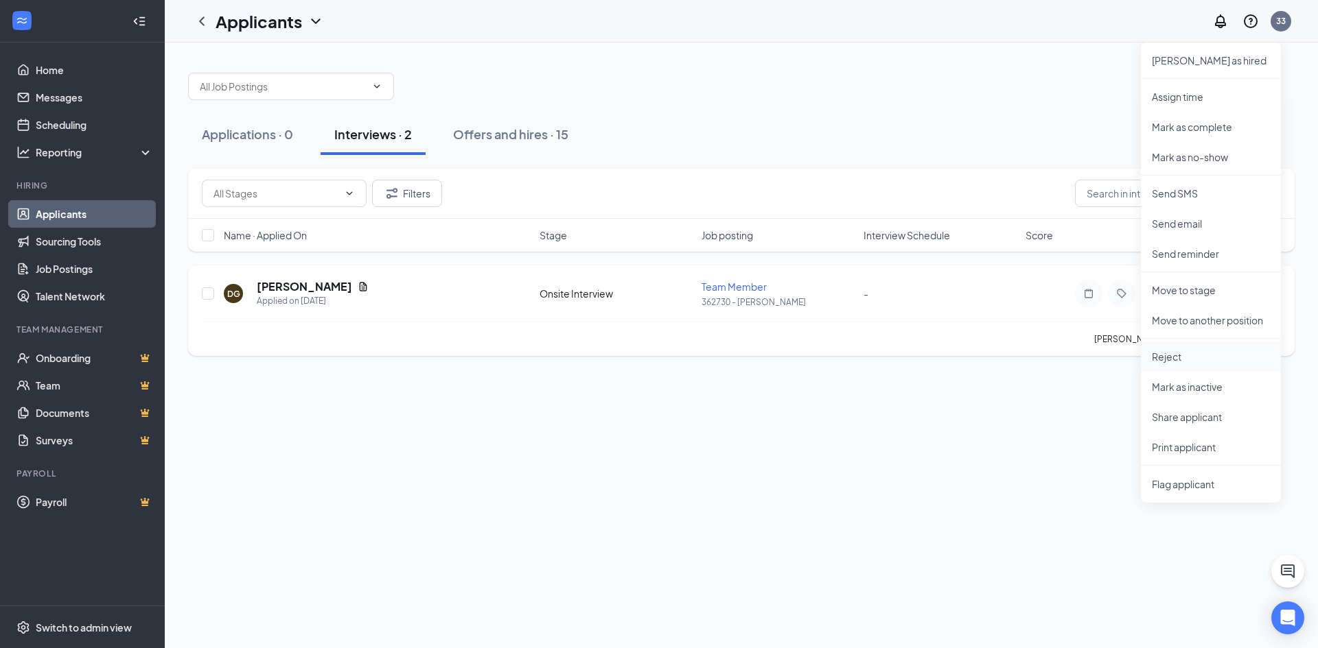
click at [1177, 360] on p "Reject" at bounding box center [1211, 357] width 118 height 14
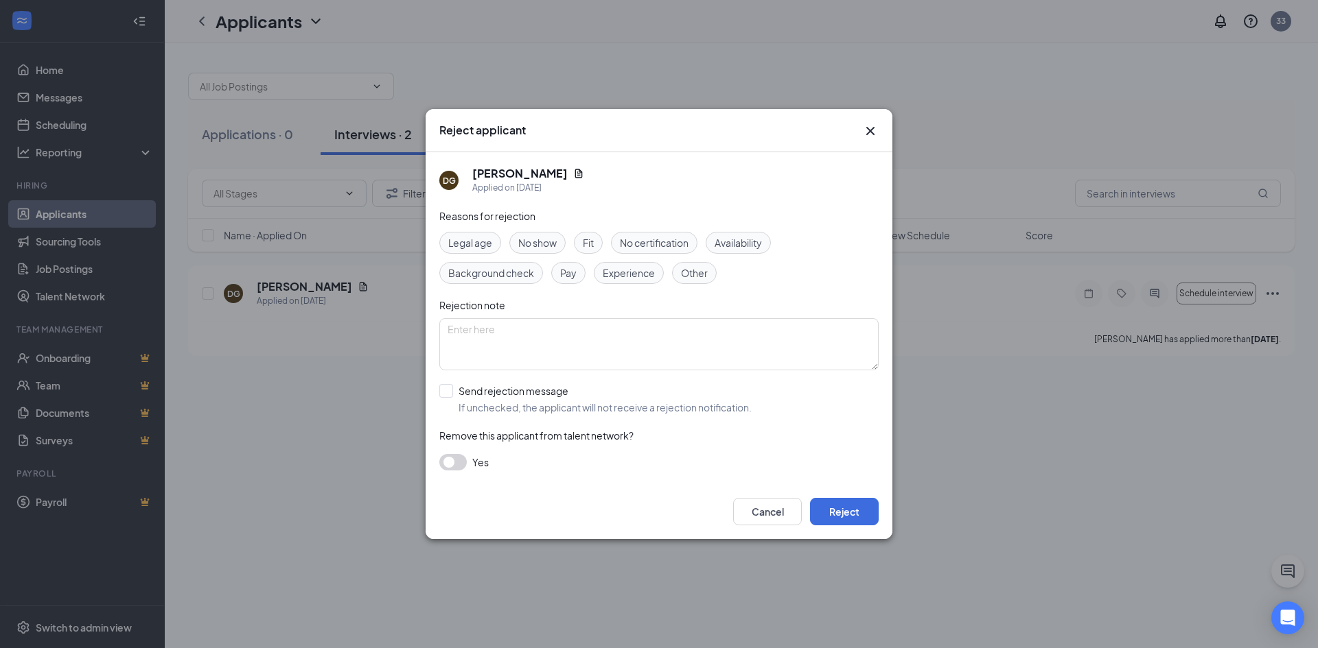
click at [726, 246] on span "Availability" at bounding box center [737, 242] width 47 height 15
click at [445, 393] on input "Send rejection message If unchecked, the applicant will not receive a rejection…" at bounding box center [595, 399] width 312 height 30
checkbox input "true"
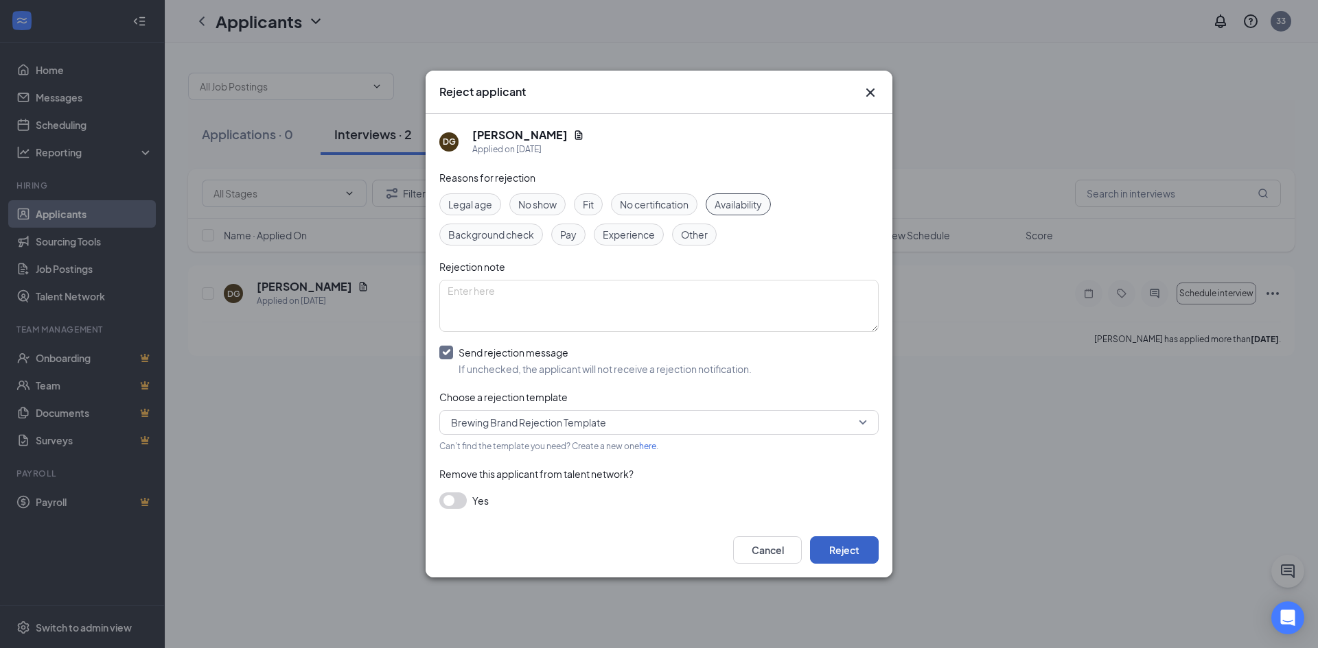
click at [839, 548] on button "Reject" at bounding box center [844, 550] width 69 height 27
